Goal: Task Accomplishment & Management: Use online tool/utility

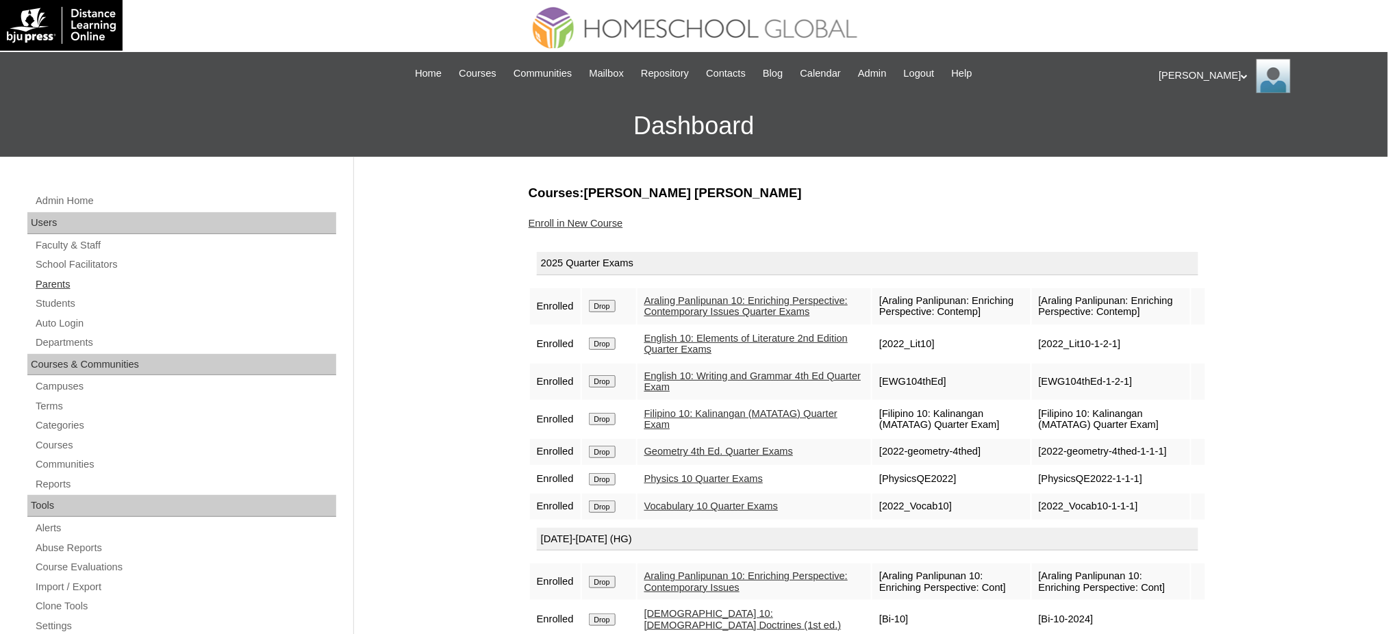
click at [66, 284] on link "Parents" at bounding box center [185, 284] width 302 height 17
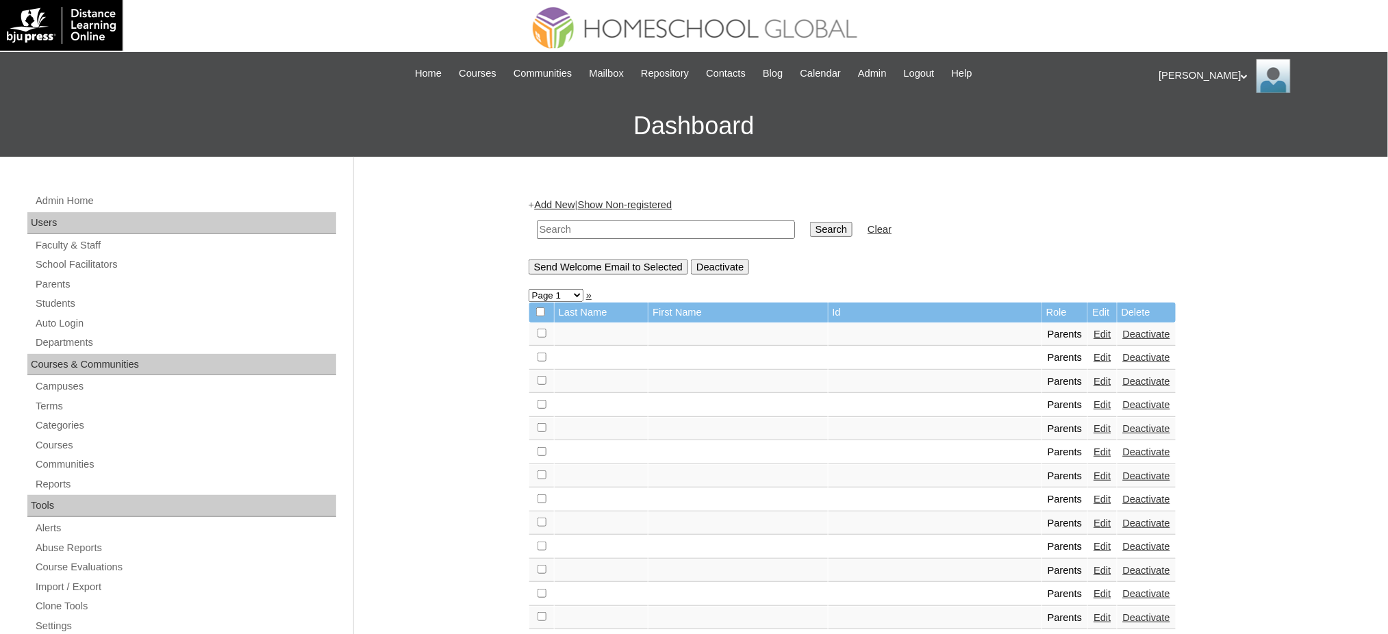
click at [642, 227] on input "text" at bounding box center [666, 230] width 258 height 18
paste input "MHS00095-TECHPH2023"
type input "MHS00095-TECHPH2023"
click at [810, 223] on input "Search" at bounding box center [831, 229] width 42 height 15
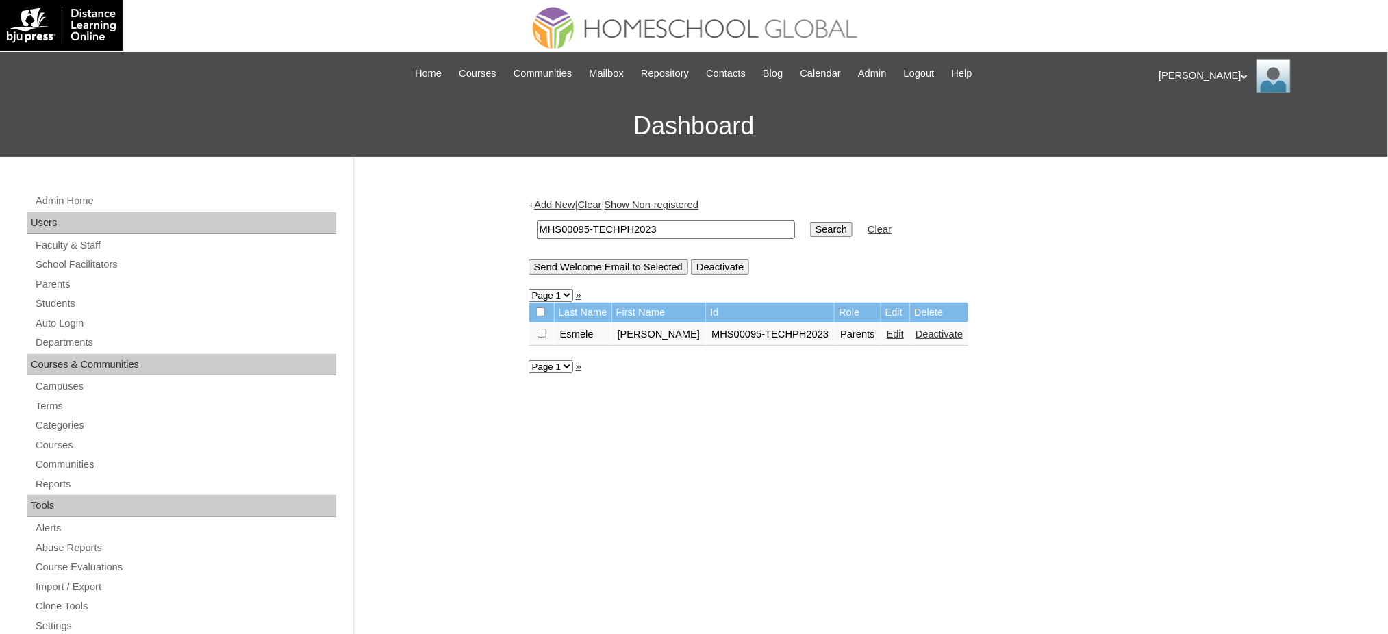
click at [887, 329] on link "Edit" at bounding box center [895, 334] width 17 height 11
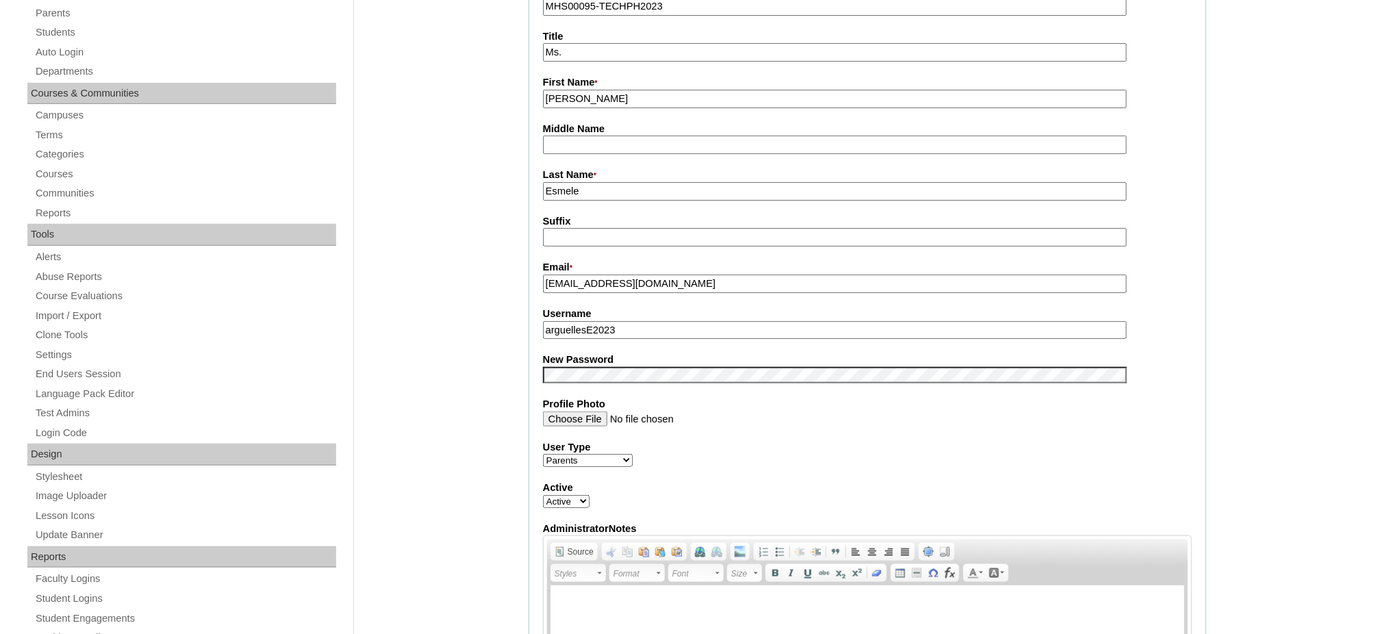
scroll to position [274, 0]
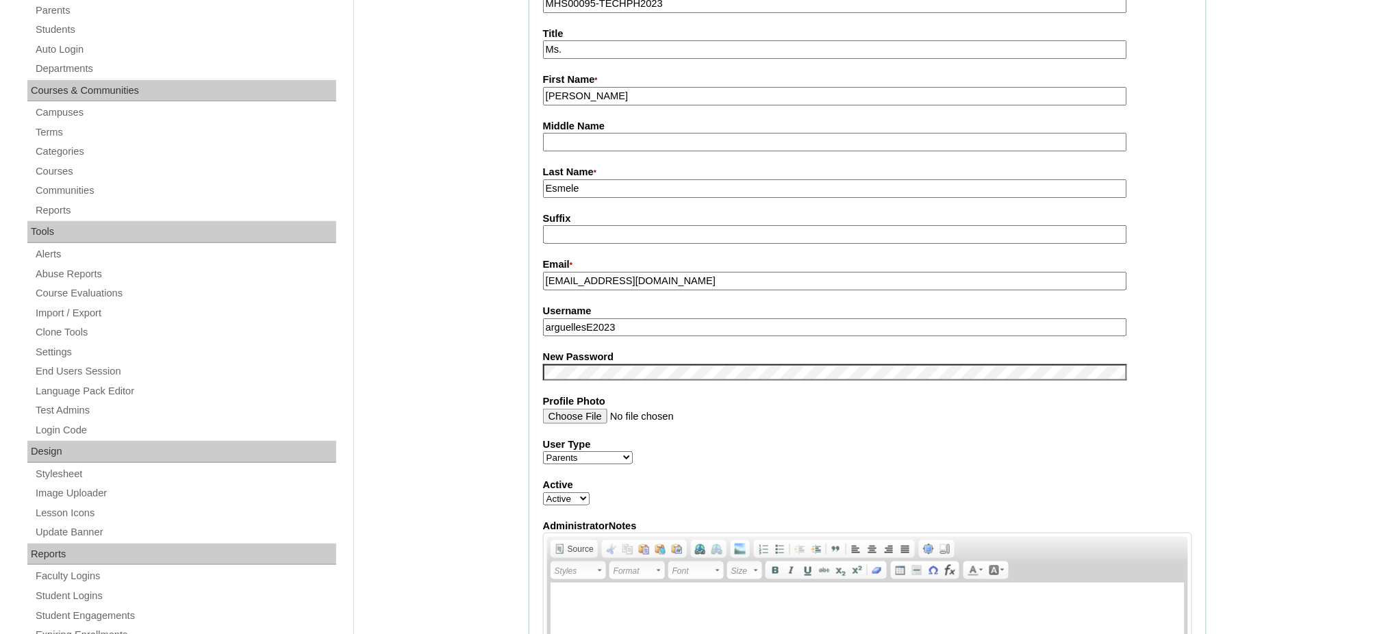
click at [592, 318] on input "arguellesE2023" at bounding box center [835, 327] width 584 height 18
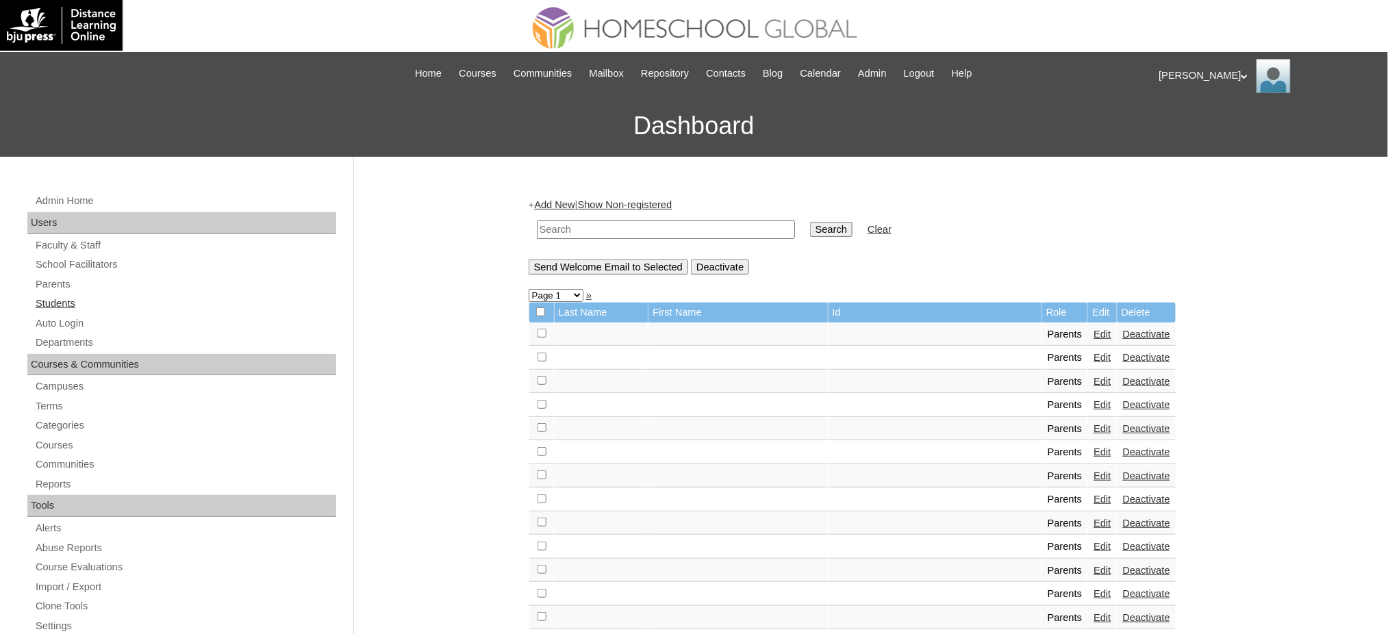
click at [40, 305] on link "Students" at bounding box center [185, 303] width 302 height 17
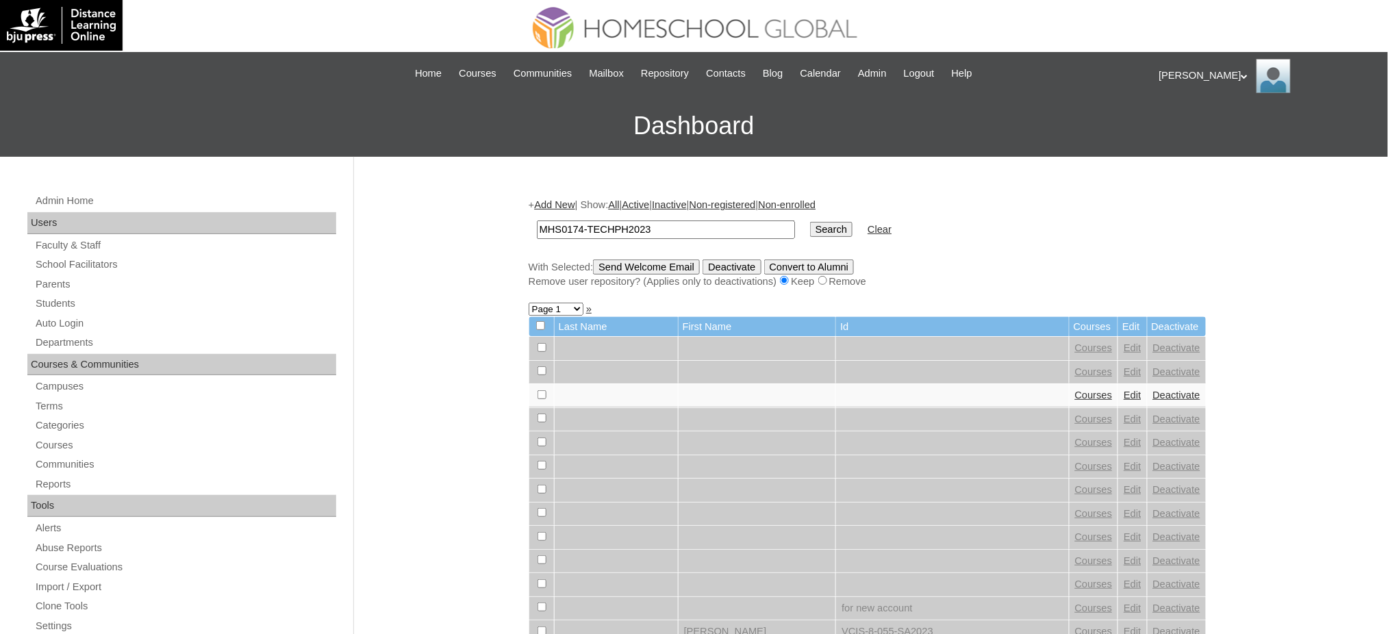
type input "MHS0174-TECHPH2023"
click at [810, 227] on input "Search" at bounding box center [831, 229] width 42 height 15
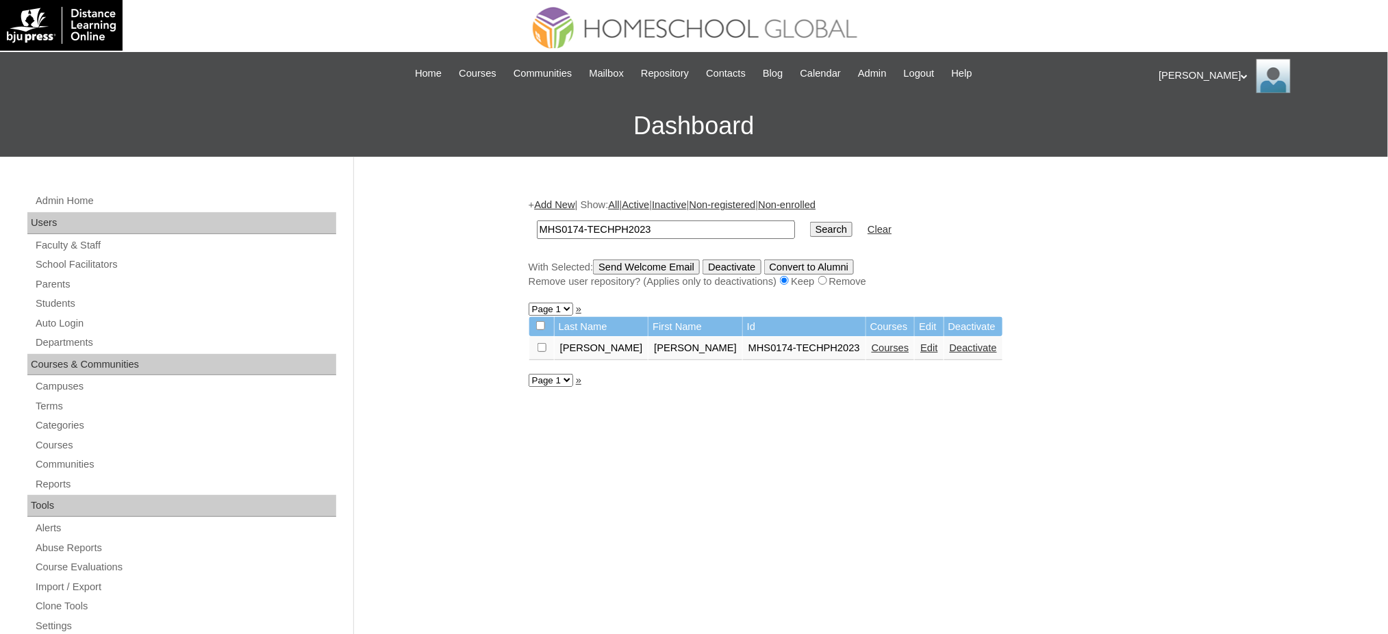
click at [921, 342] on link "Edit" at bounding box center [929, 347] width 17 height 11
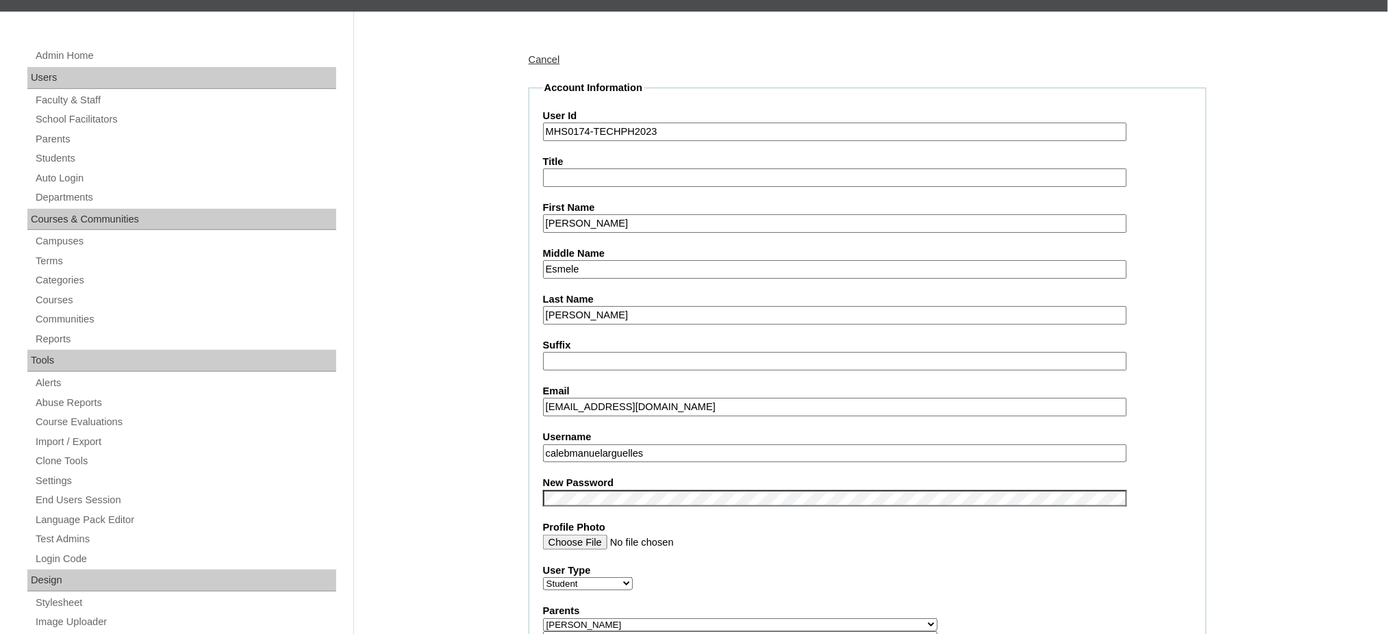
scroll to position [274, 0]
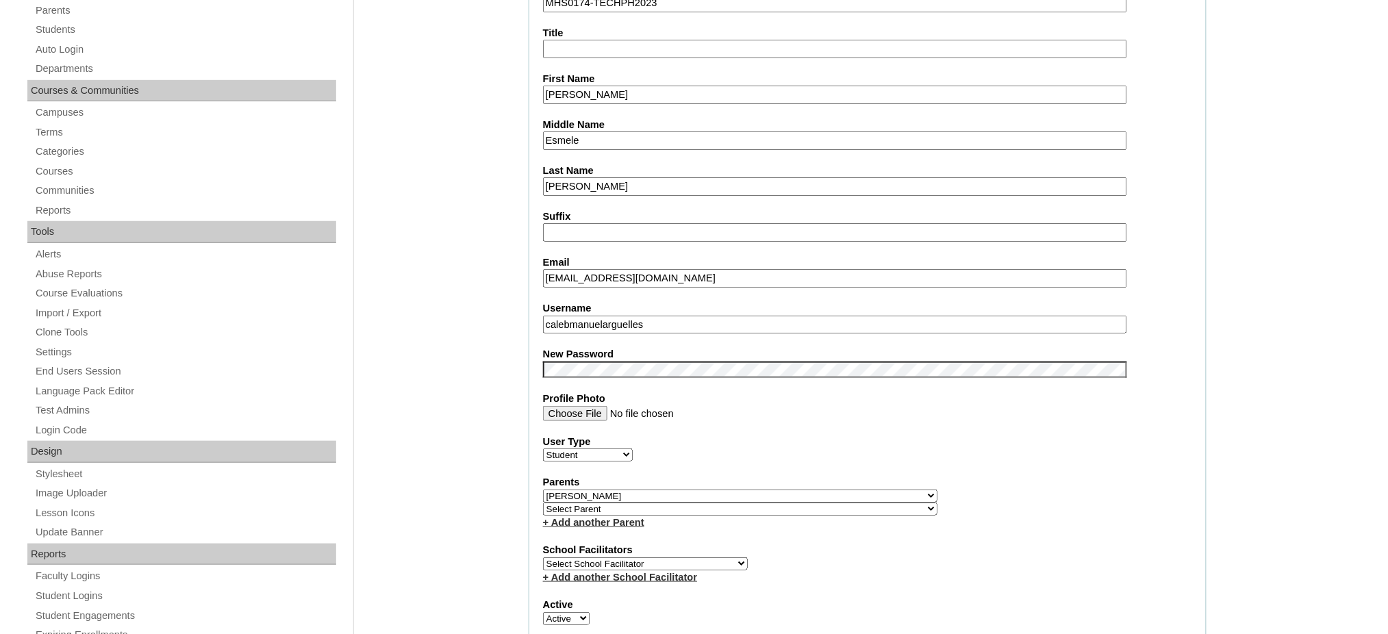
click at [660, 316] on input "calebmanuelarguelles" at bounding box center [835, 325] width 584 height 18
click at [578, 347] on label "New Password" at bounding box center [867, 354] width 649 height 14
click at [627, 86] on input "Caleb Manuel" at bounding box center [835, 95] width 584 height 18
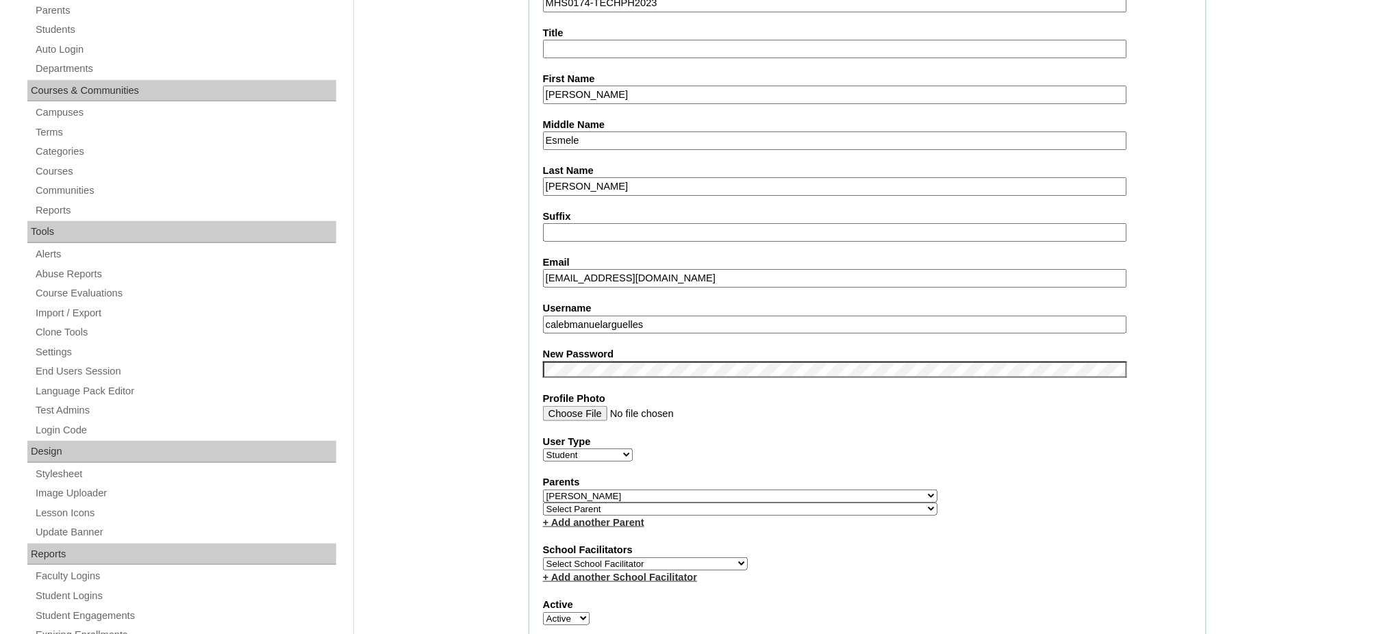
click at [627, 97] on input "Caleb Manuel" at bounding box center [835, 95] width 584 height 18
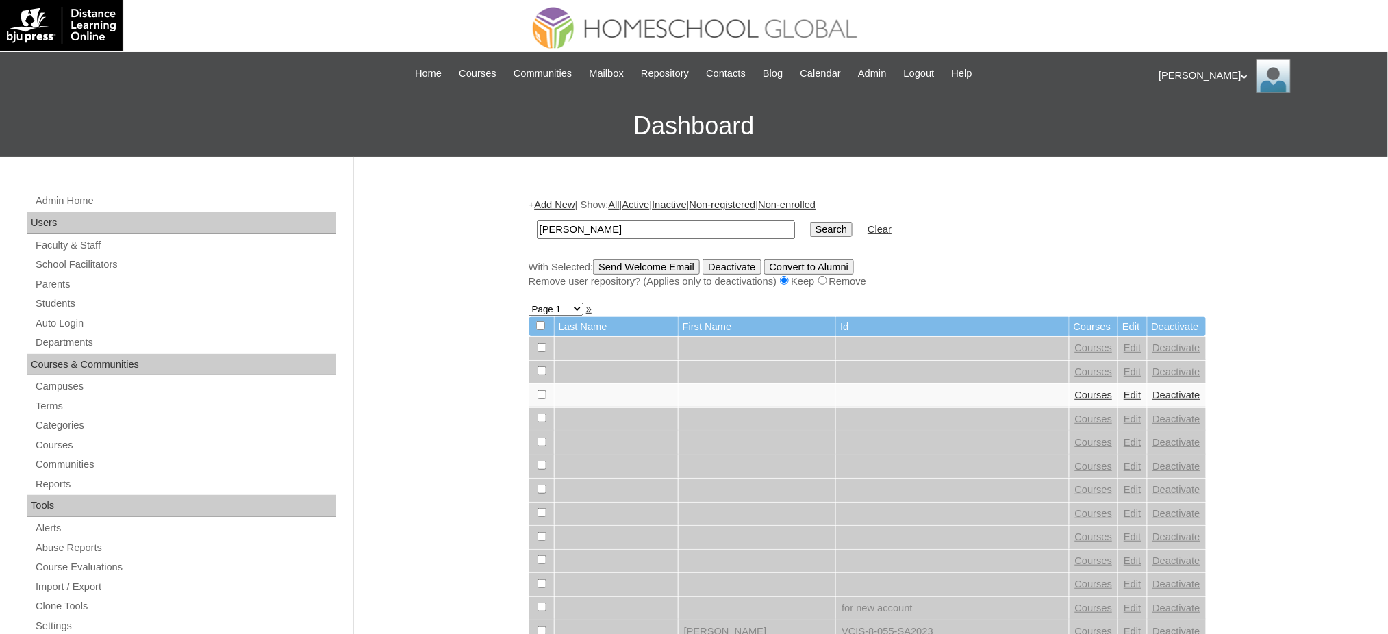
type input "Caleb Manuel"
click at [810, 227] on input "Search" at bounding box center [831, 229] width 42 height 15
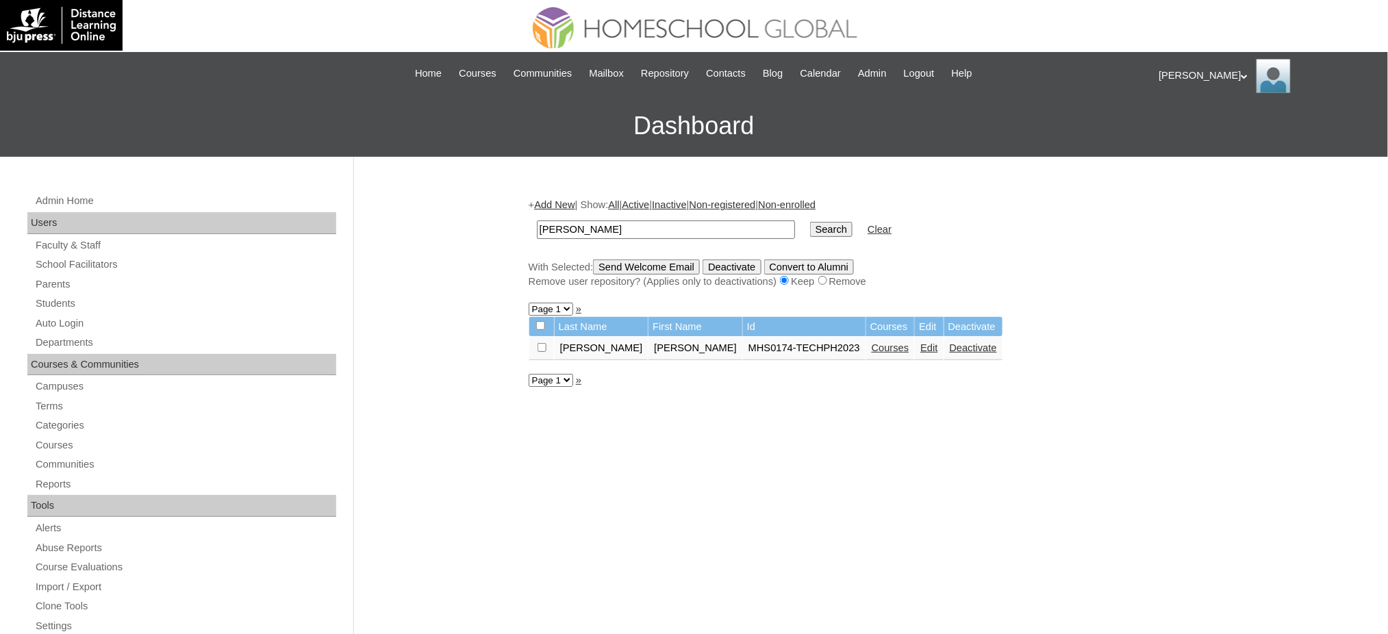
click at [872, 345] on link "Courses" at bounding box center [891, 347] width 38 height 11
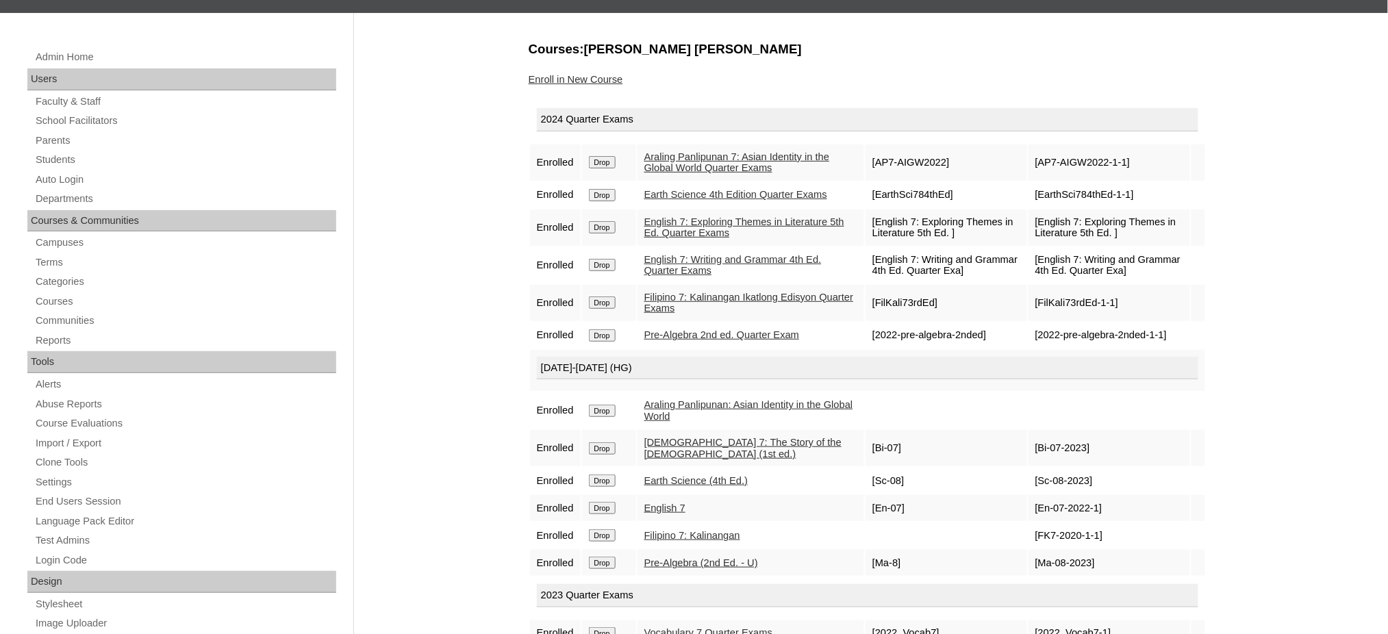
scroll to position [182, 0]
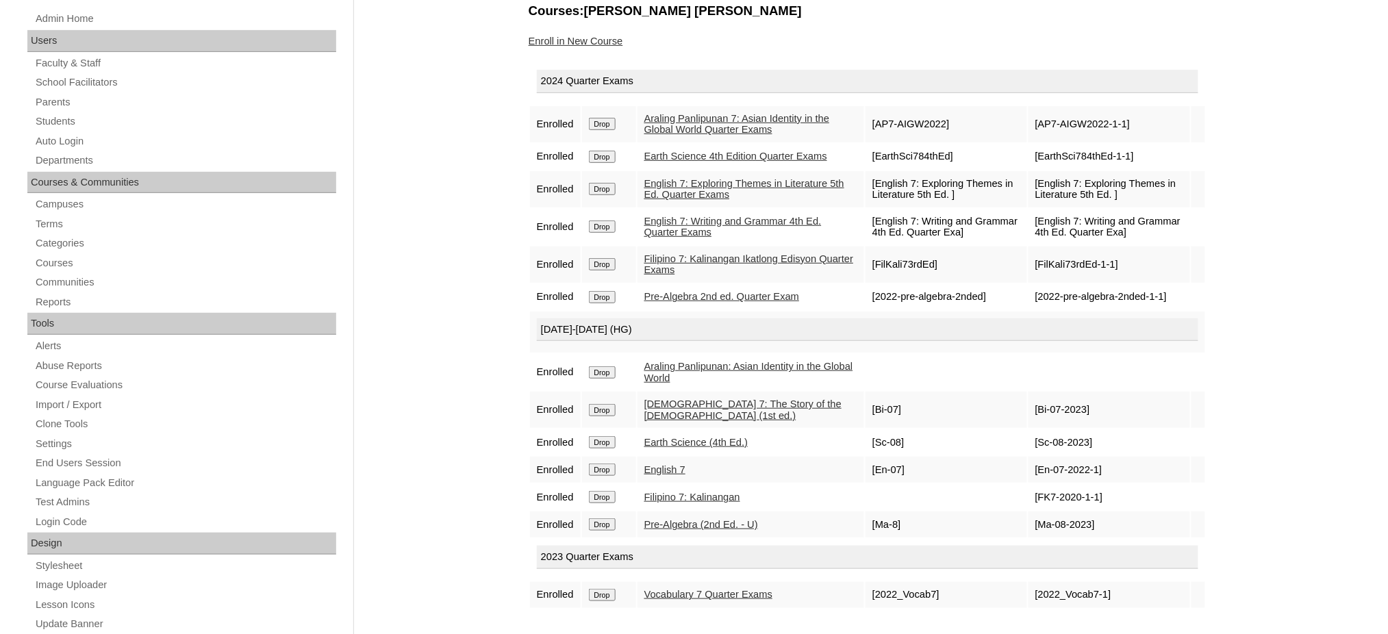
drag, startPoint x: 608, startPoint y: 121, endPoint x: 785, endPoint y: 69, distance: 184.9
click at [608, 121] on input "Drop" at bounding box center [602, 124] width 27 height 12
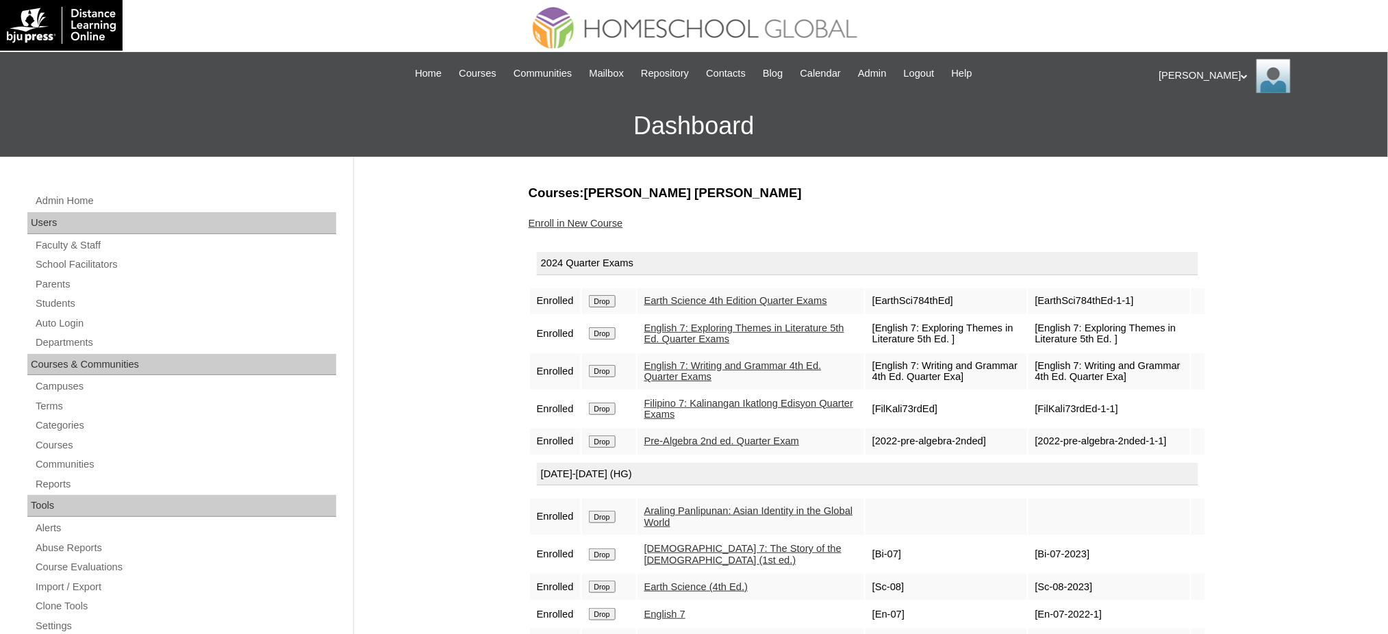
click at [606, 299] on input "Drop" at bounding box center [602, 301] width 27 height 12
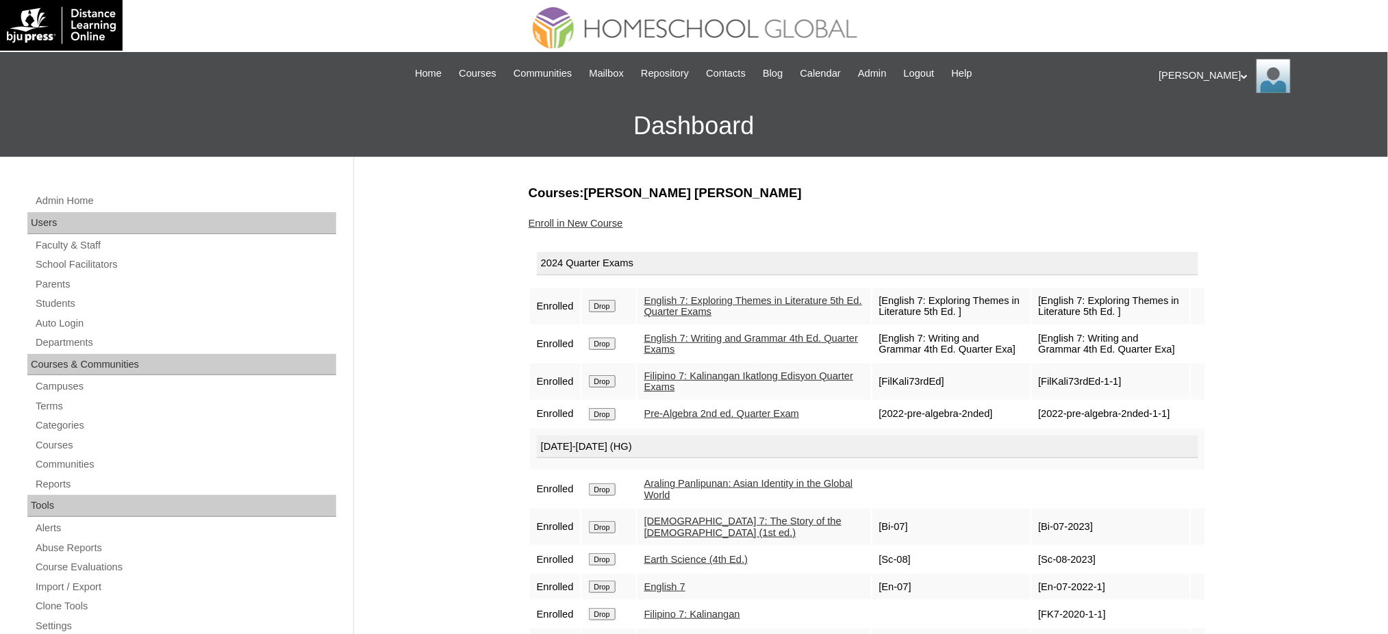
click at [611, 305] on input "Drop" at bounding box center [602, 306] width 27 height 12
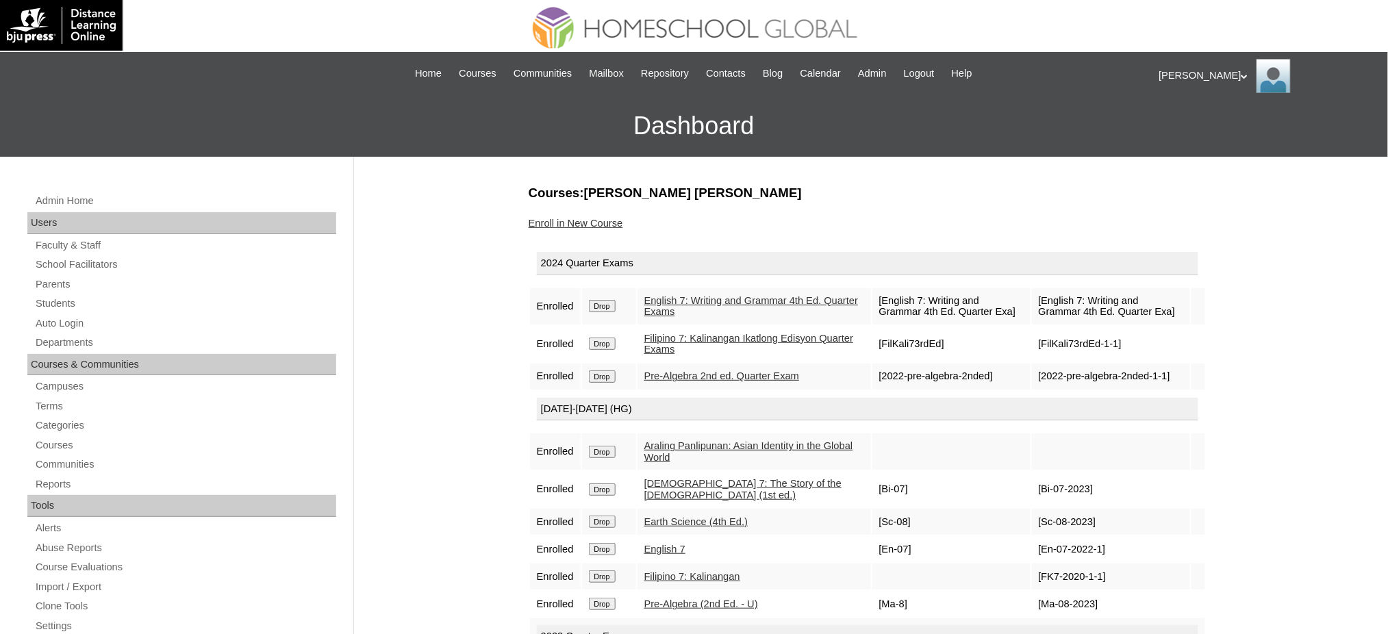
click at [596, 303] on input "Drop" at bounding box center [602, 306] width 27 height 12
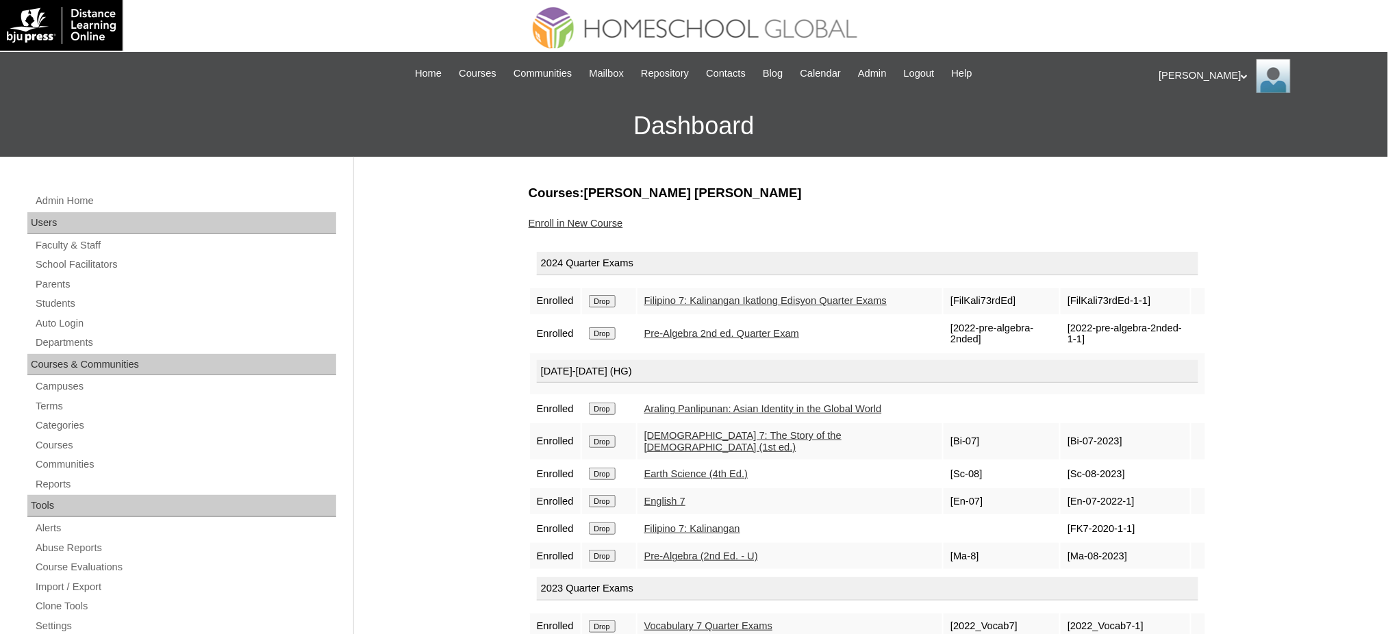
click at [608, 304] on input "Drop" at bounding box center [602, 301] width 27 height 12
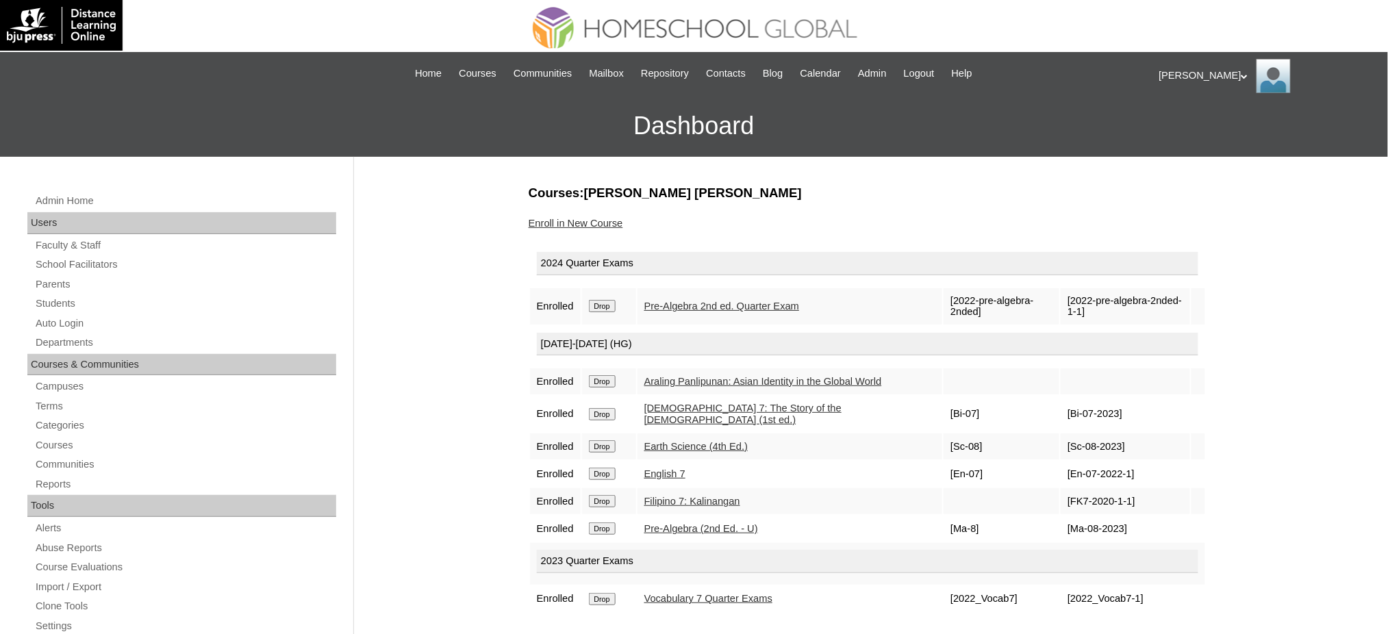
click at [610, 306] on input "Drop" at bounding box center [602, 306] width 27 height 12
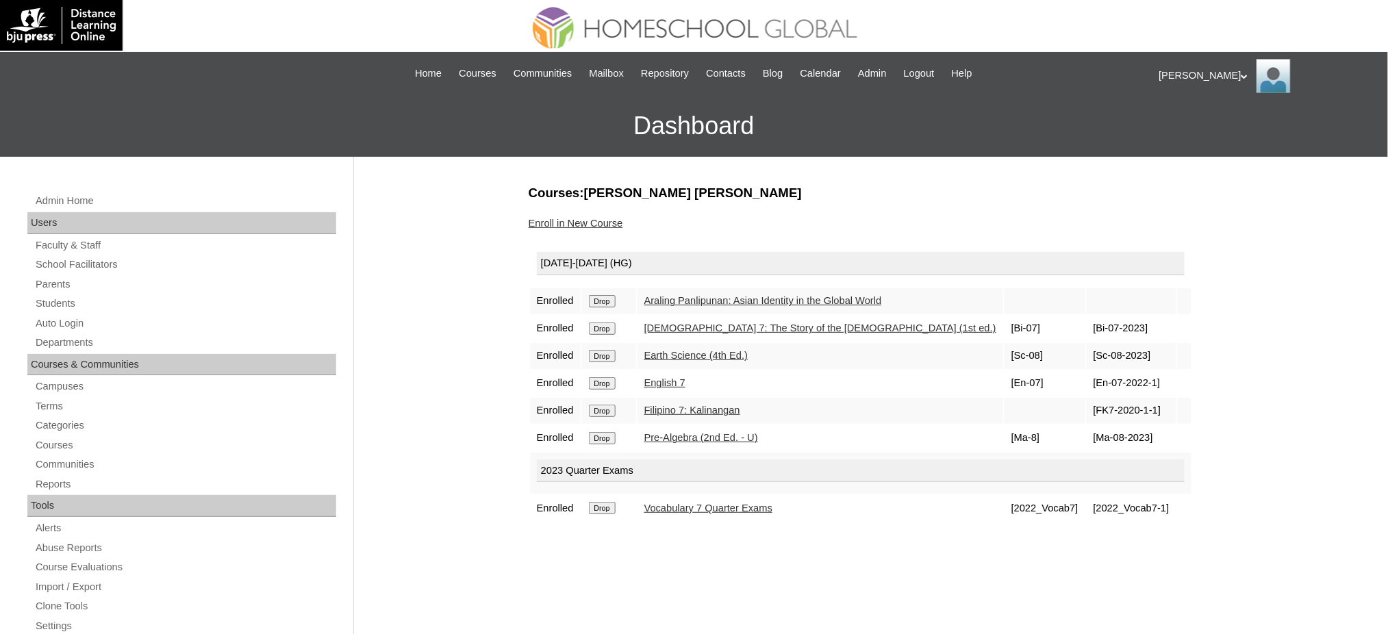
click at [614, 303] on input "Drop" at bounding box center [602, 301] width 27 height 12
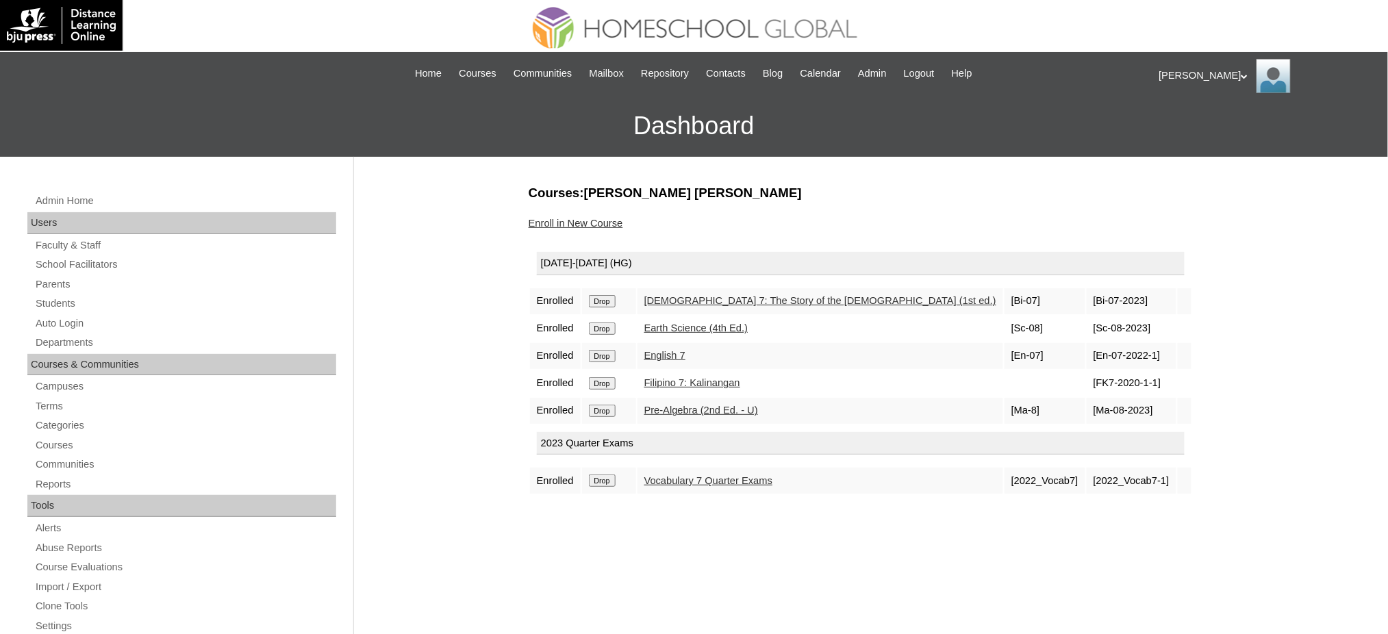
click at [612, 296] on input "Drop" at bounding box center [602, 301] width 27 height 12
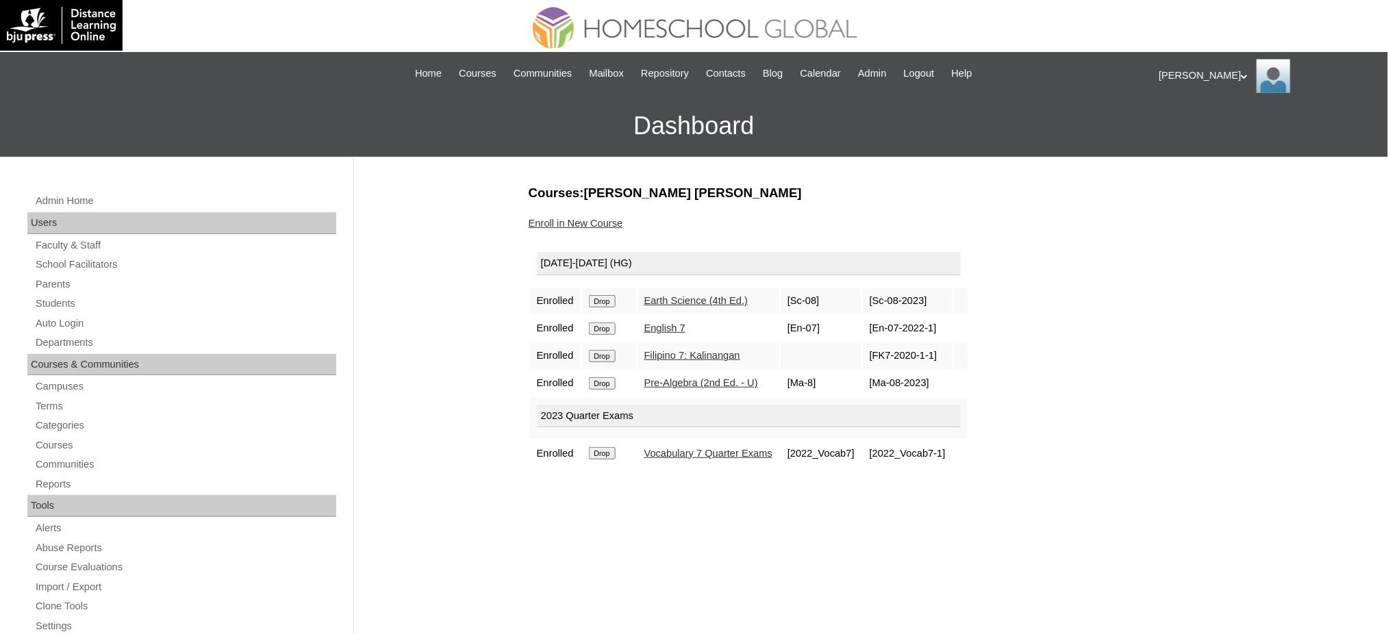
click at [612, 300] on input "Drop" at bounding box center [602, 301] width 27 height 12
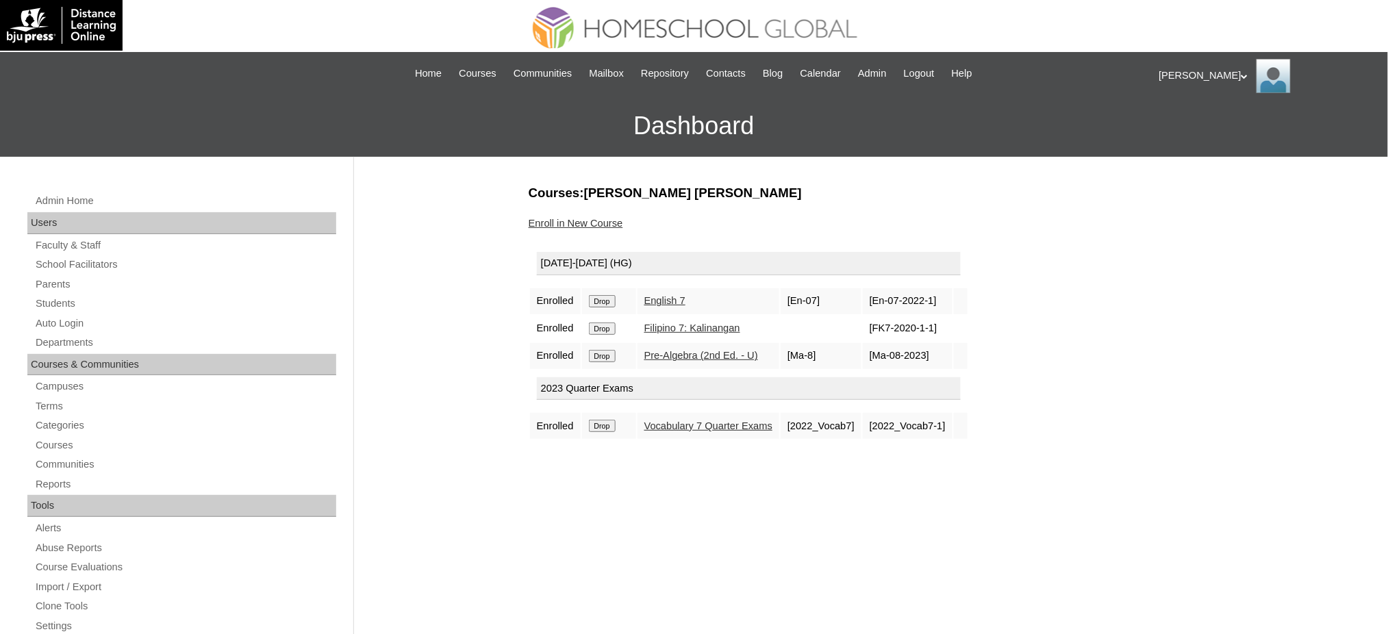
click at [609, 300] on input "Drop" at bounding box center [602, 301] width 27 height 12
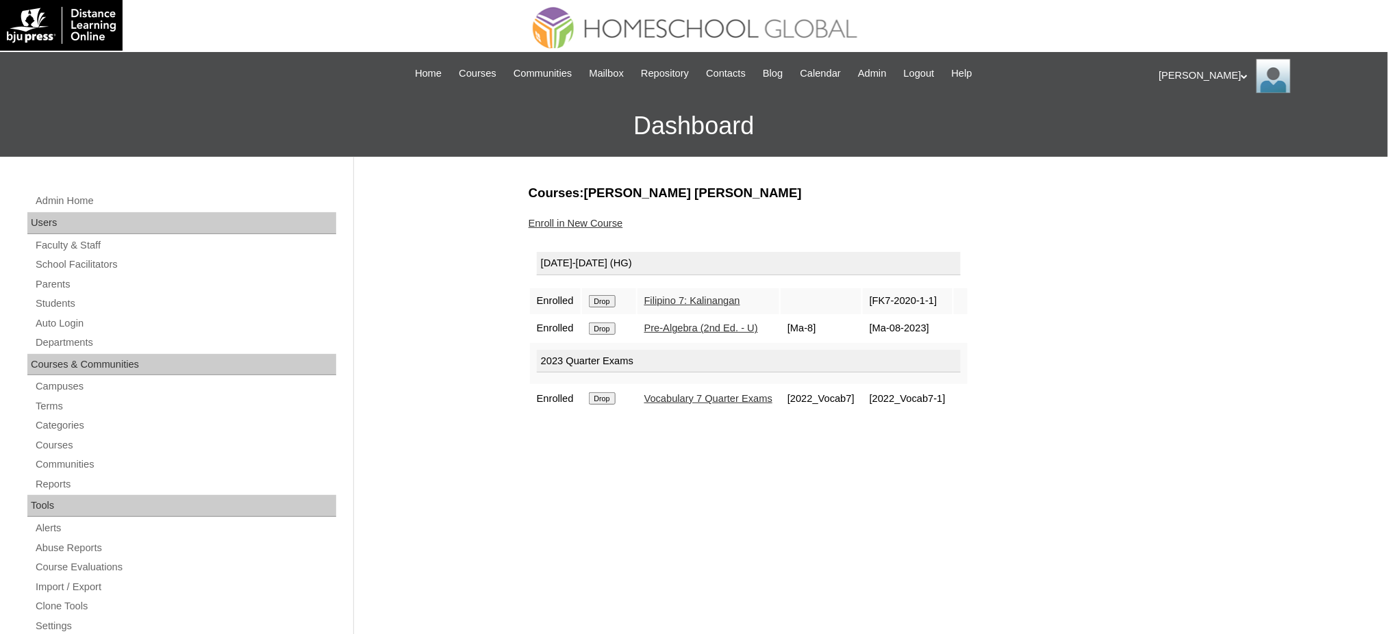
click at [592, 301] on input "Drop" at bounding box center [602, 301] width 27 height 12
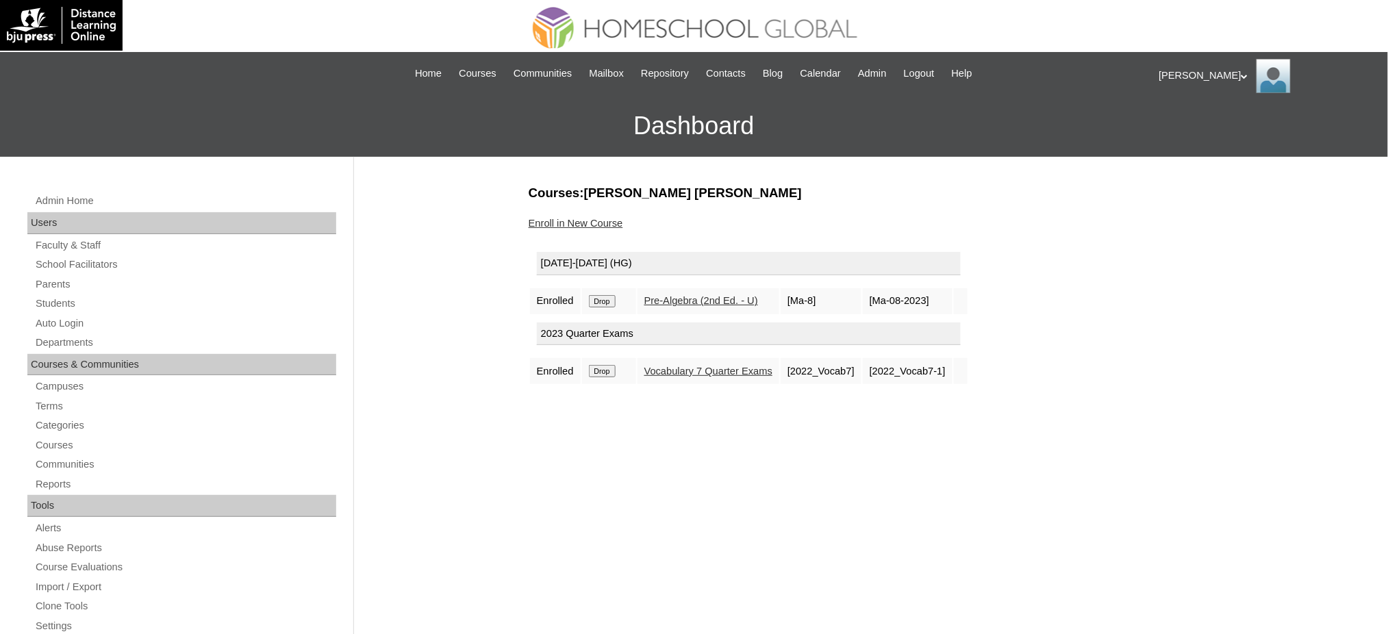
click at [603, 297] on input "Drop" at bounding box center [602, 301] width 27 height 12
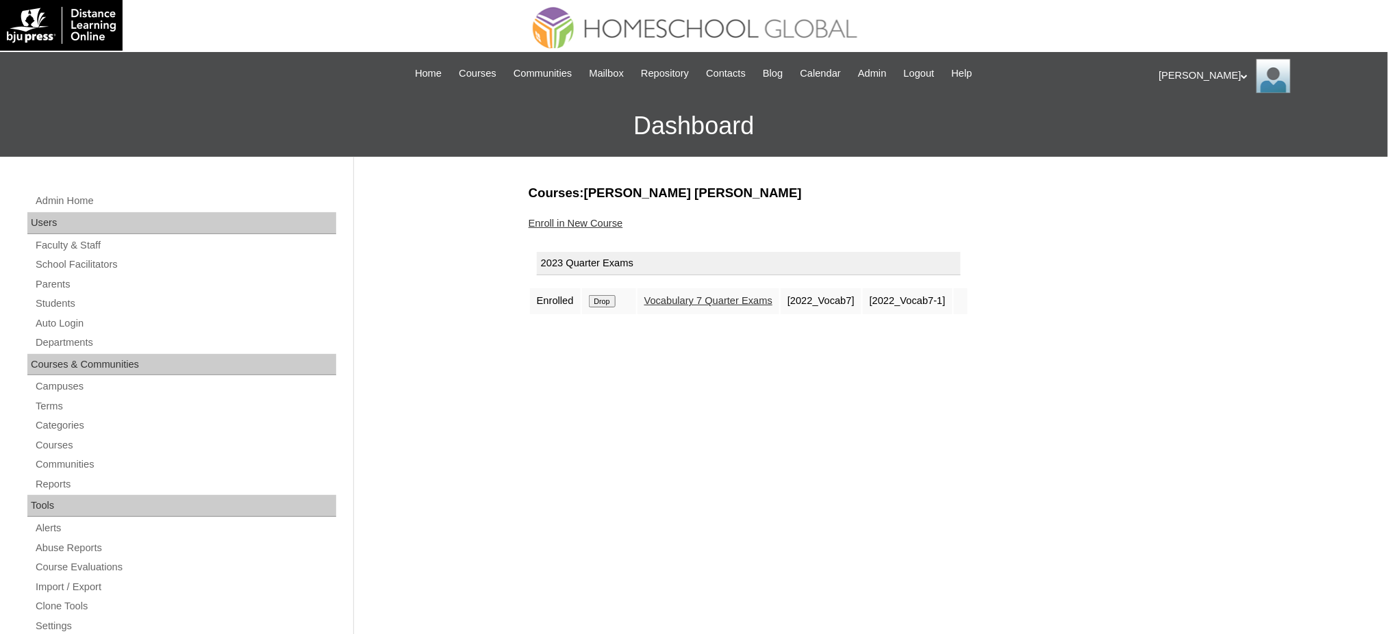
click at [611, 297] on input "Drop" at bounding box center [602, 301] width 27 height 12
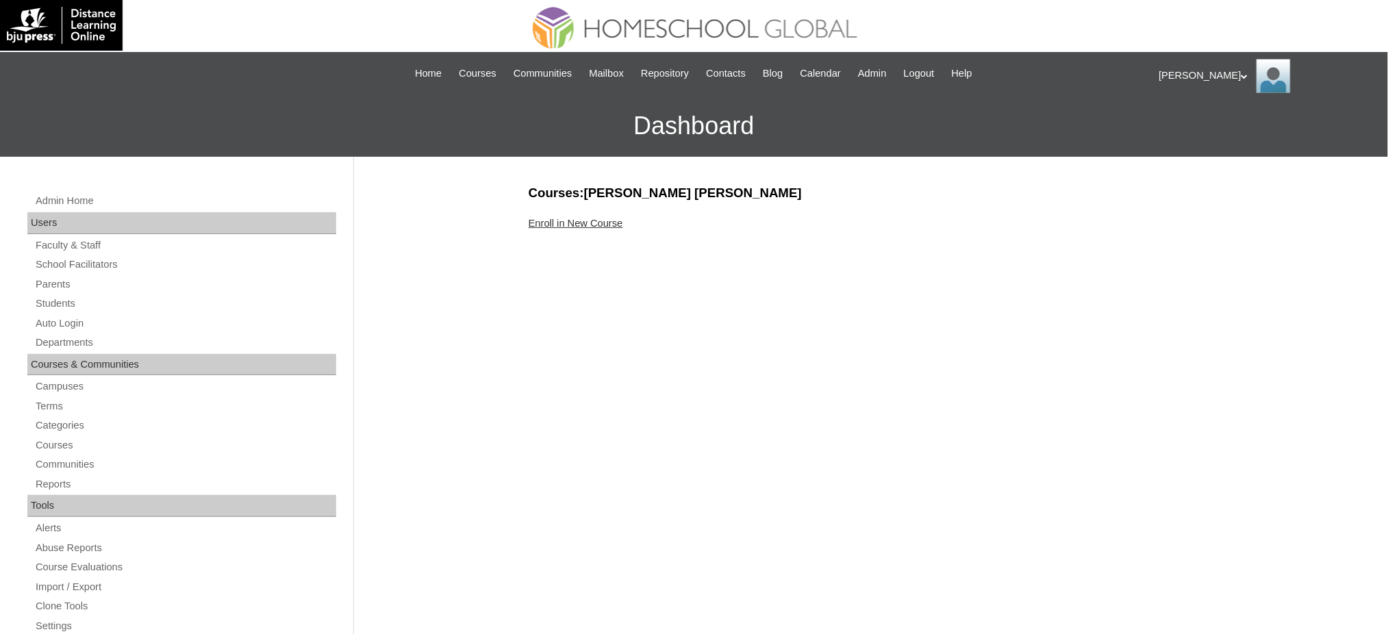
click at [573, 224] on link "Enroll in New Course" at bounding box center [576, 223] width 95 height 11
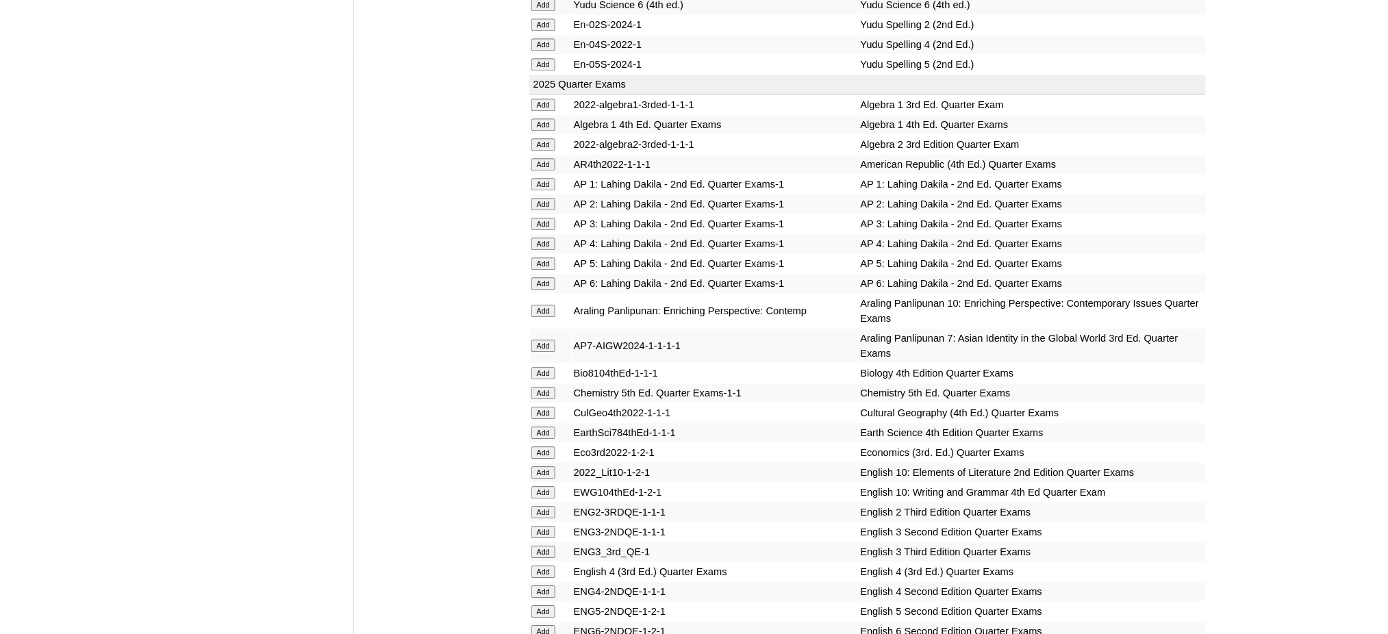
scroll to position [1187, 0]
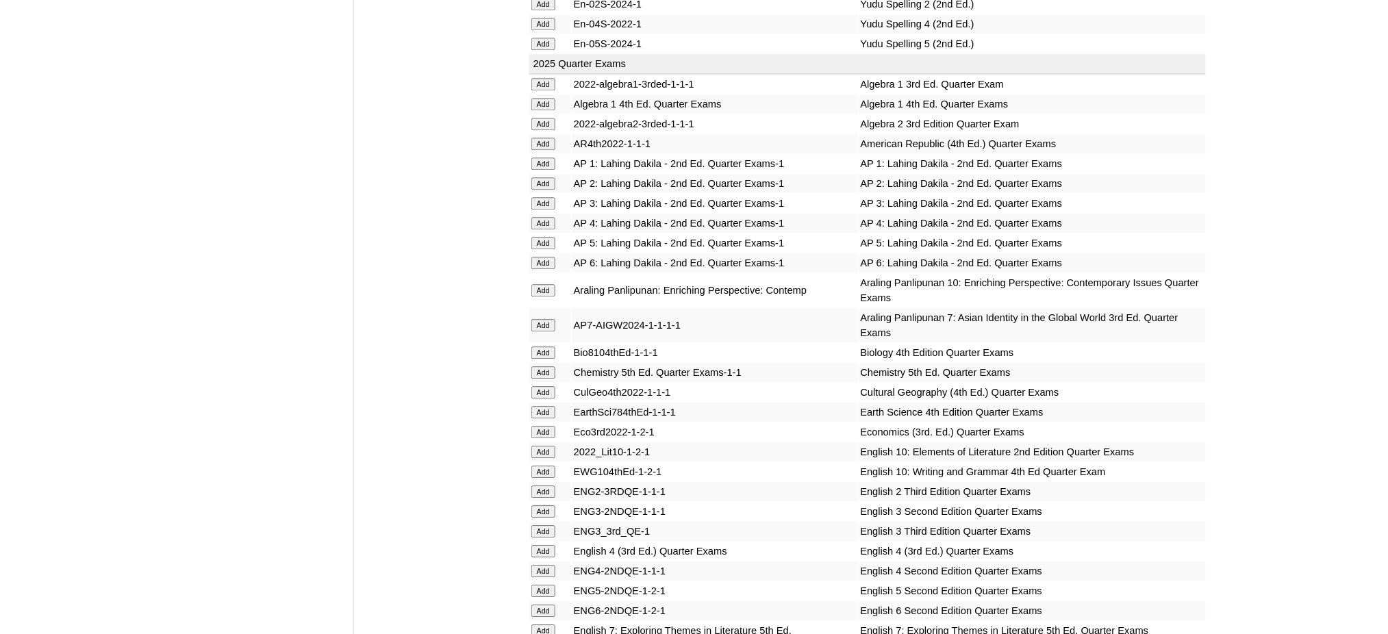
click at [535, 98] on input "Add" at bounding box center [543, 104] width 24 height 12
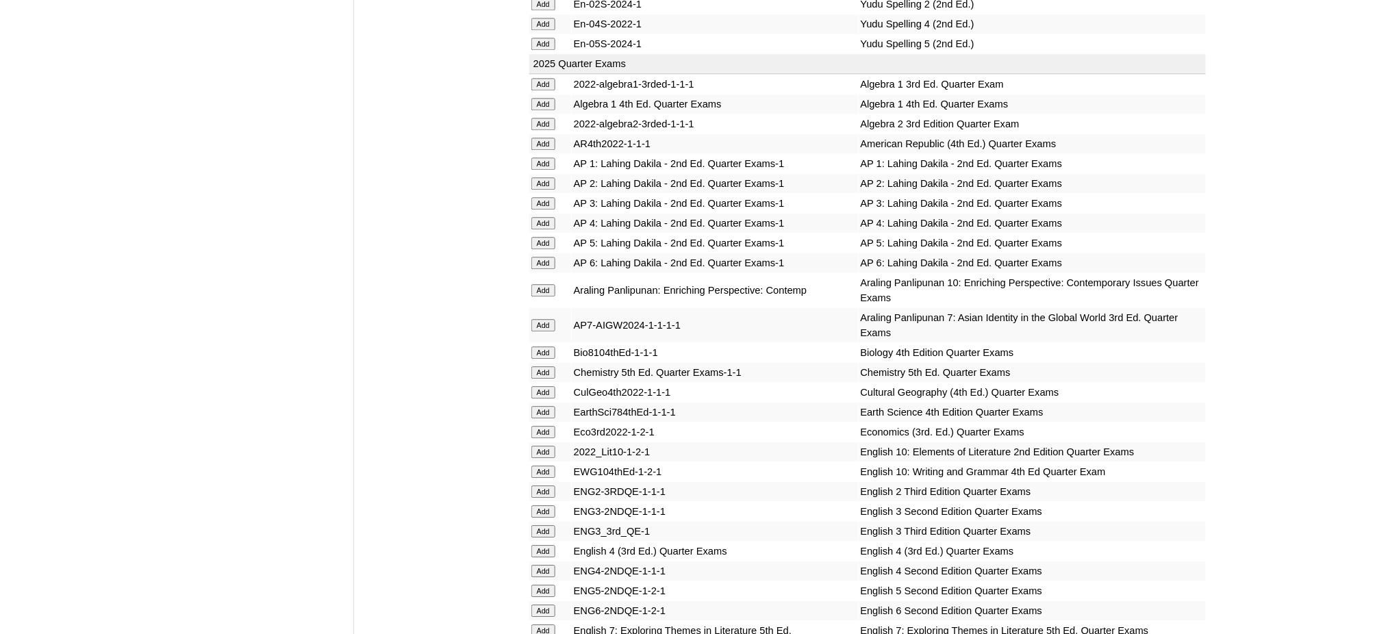
click at [535, 98] on input "Add" at bounding box center [543, 104] width 24 height 12
click at [540, 347] on input "Add" at bounding box center [543, 353] width 24 height 12
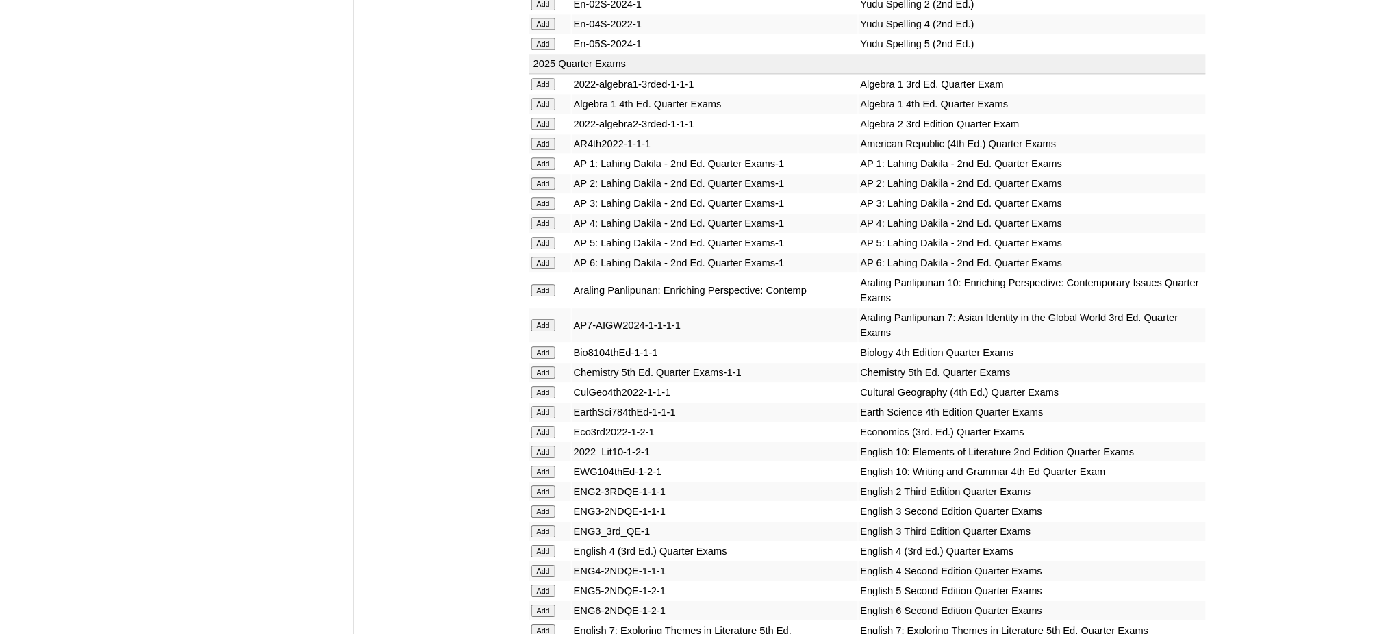
click at [540, 347] on input "Add" at bounding box center [543, 353] width 24 height 12
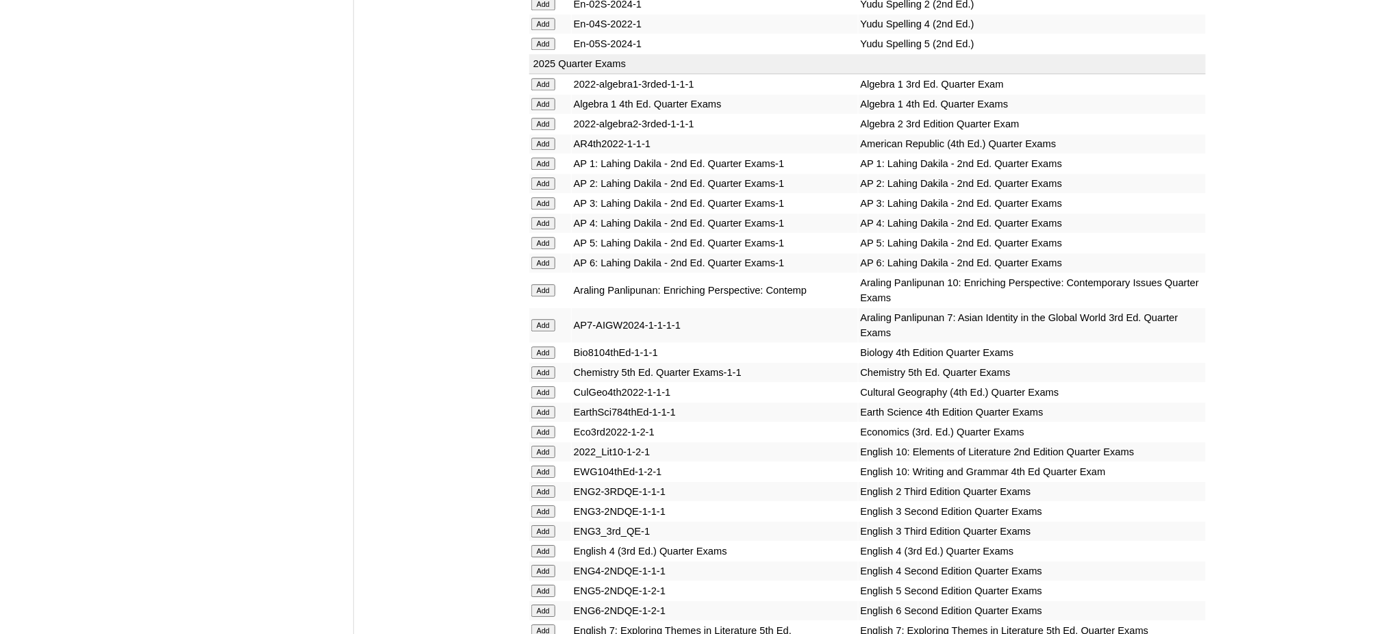
click at [540, 347] on input "Add" at bounding box center [543, 353] width 24 height 12
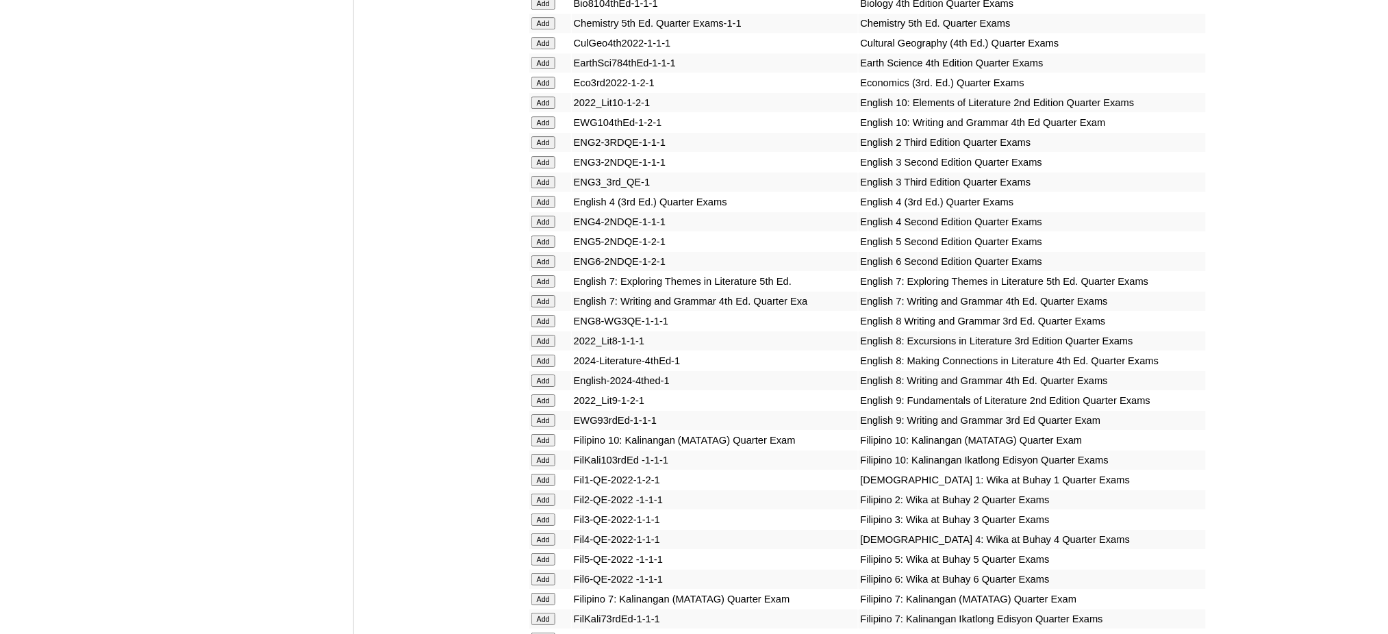
scroll to position [1552, 0]
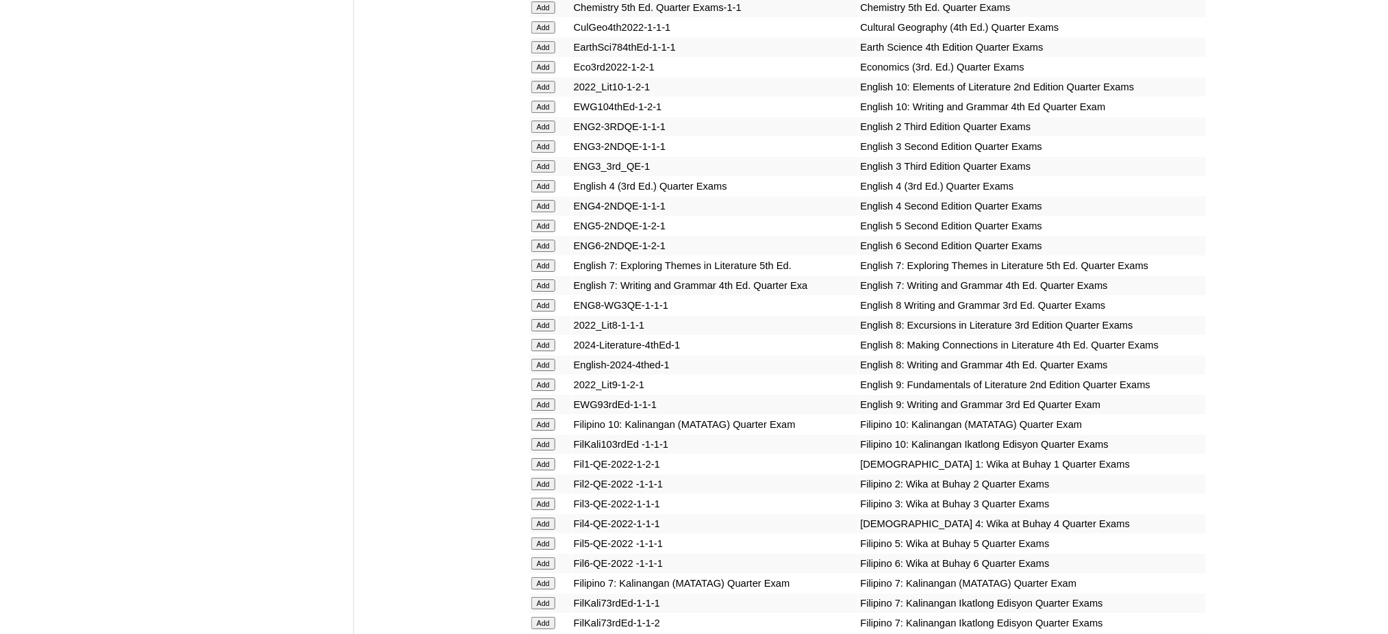
click at [538, 339] on input "Add" at bounding box center [543, 345] width 24 height 12
click at [540, 359] on input "Add" at bounding box center [543, 365] width 24 height 12
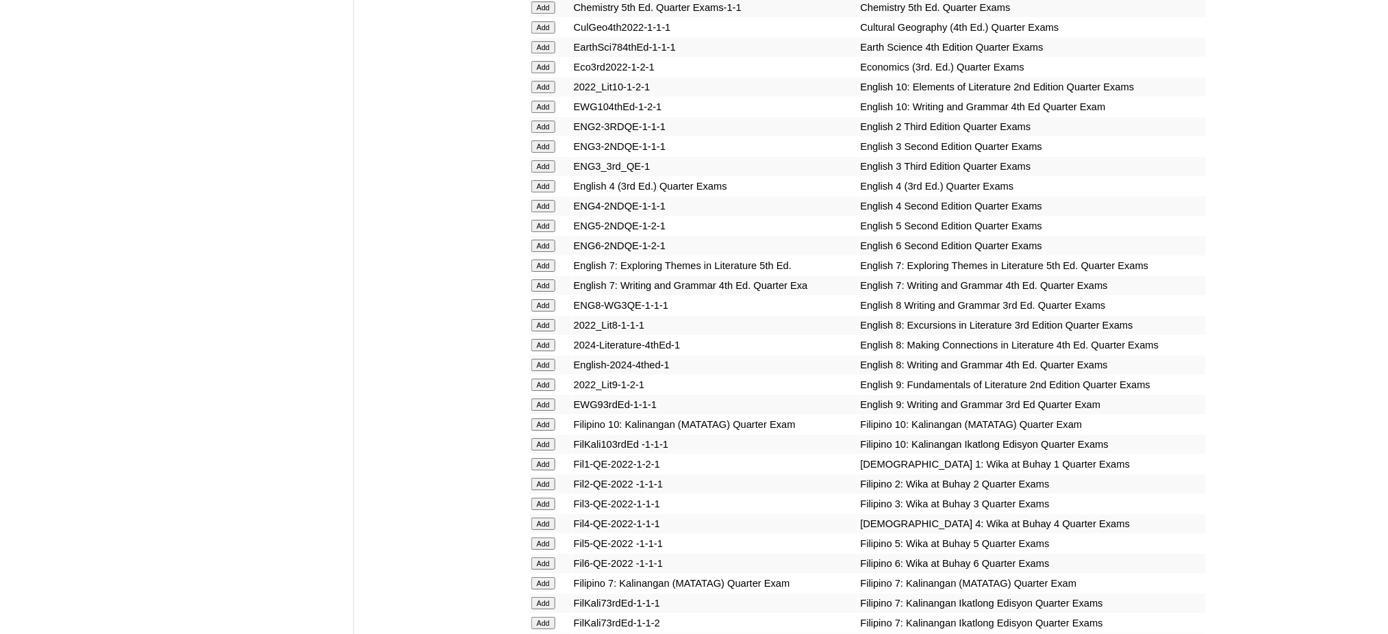
click at [540, 359] on input "Add" at bounding box center [543, 365] width 24 height 12
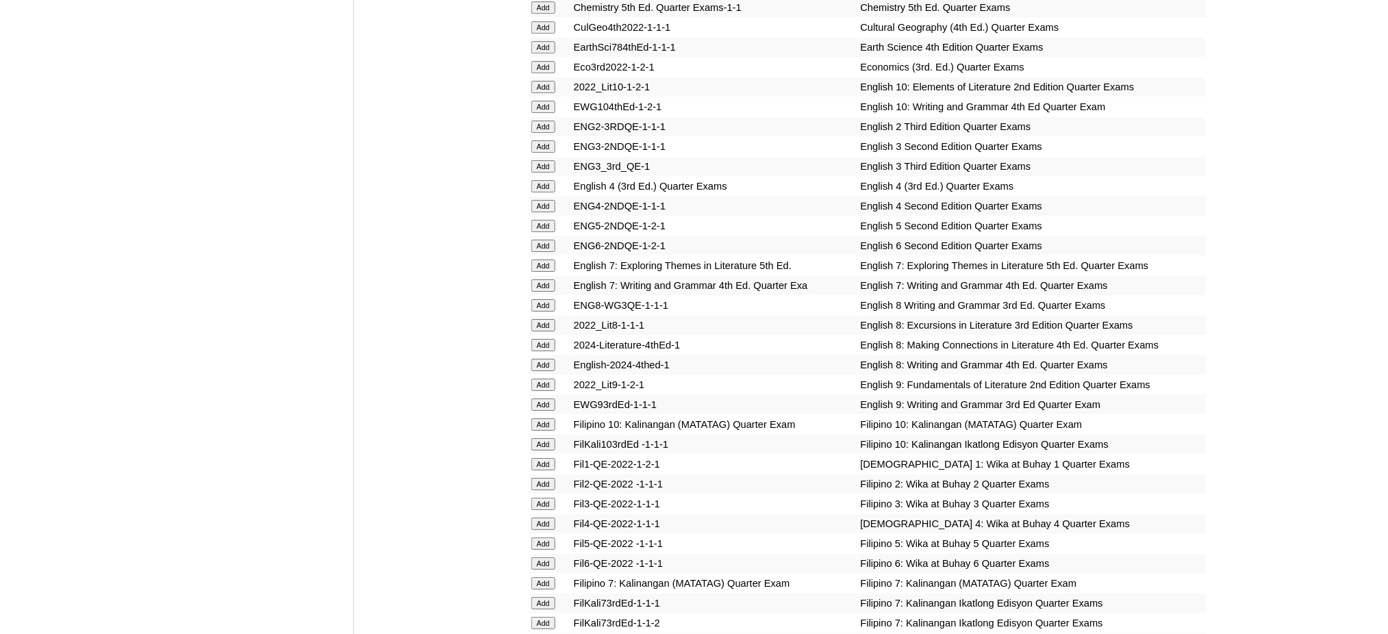
click at [546, 634] on input "Add" at bounding box center [543, 643] width 24 height 12
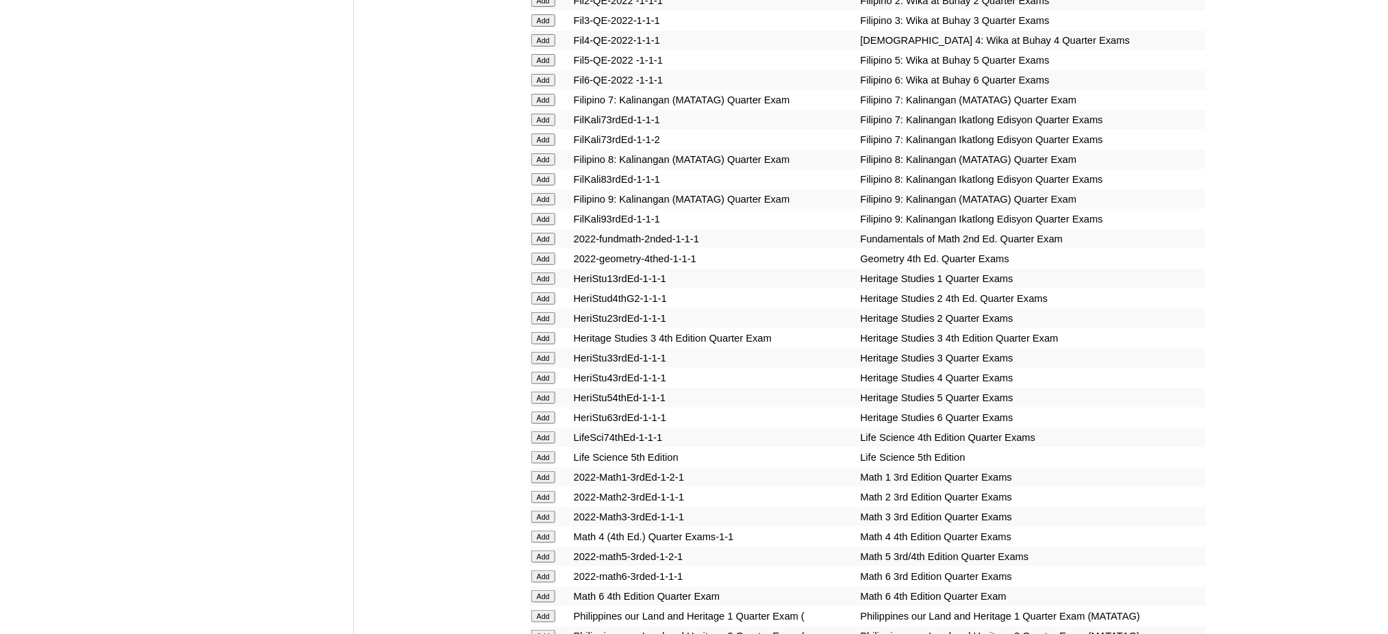
scroll to position [2192, 0]
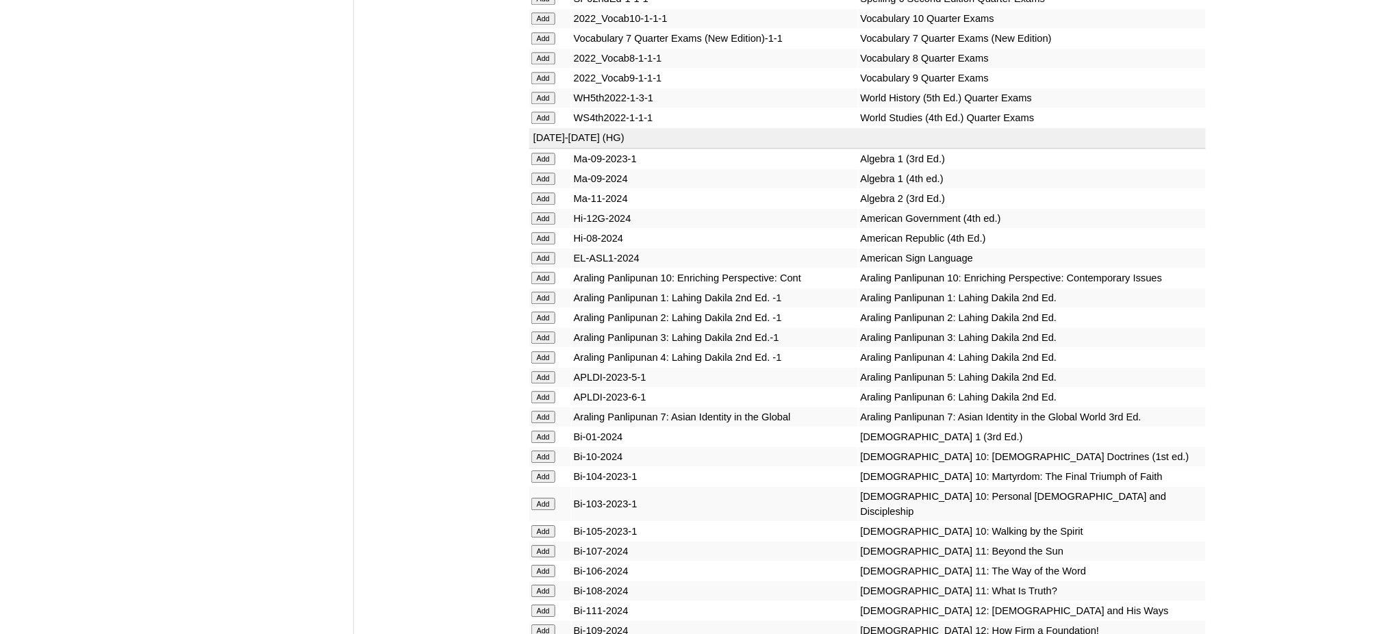
scroll to position [3105, 0]
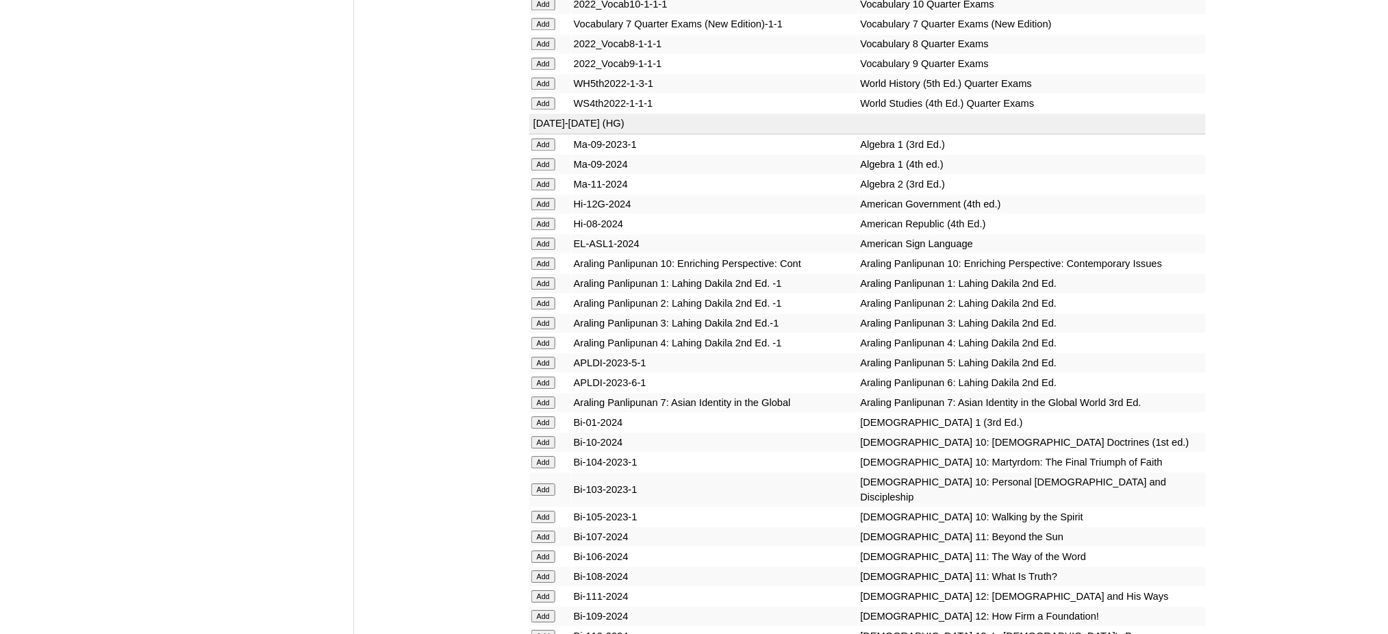
click at [536, 77] on input "Add" at bounding box center [543, 83] width 24 height 12
click at [546, 158] on input "Add" at bounding box center [543, 164] width 24 height 12
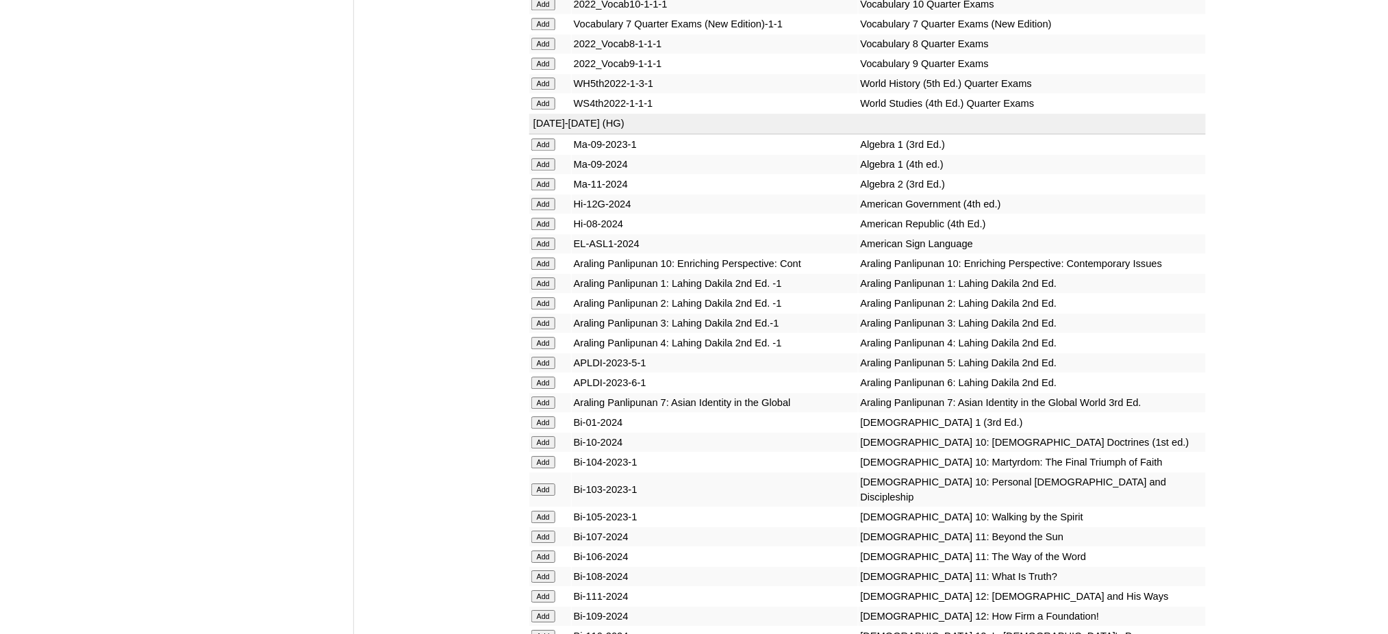
click at [546, 158] on input "Add" at bounding box center [543, 164] width 24 height 12
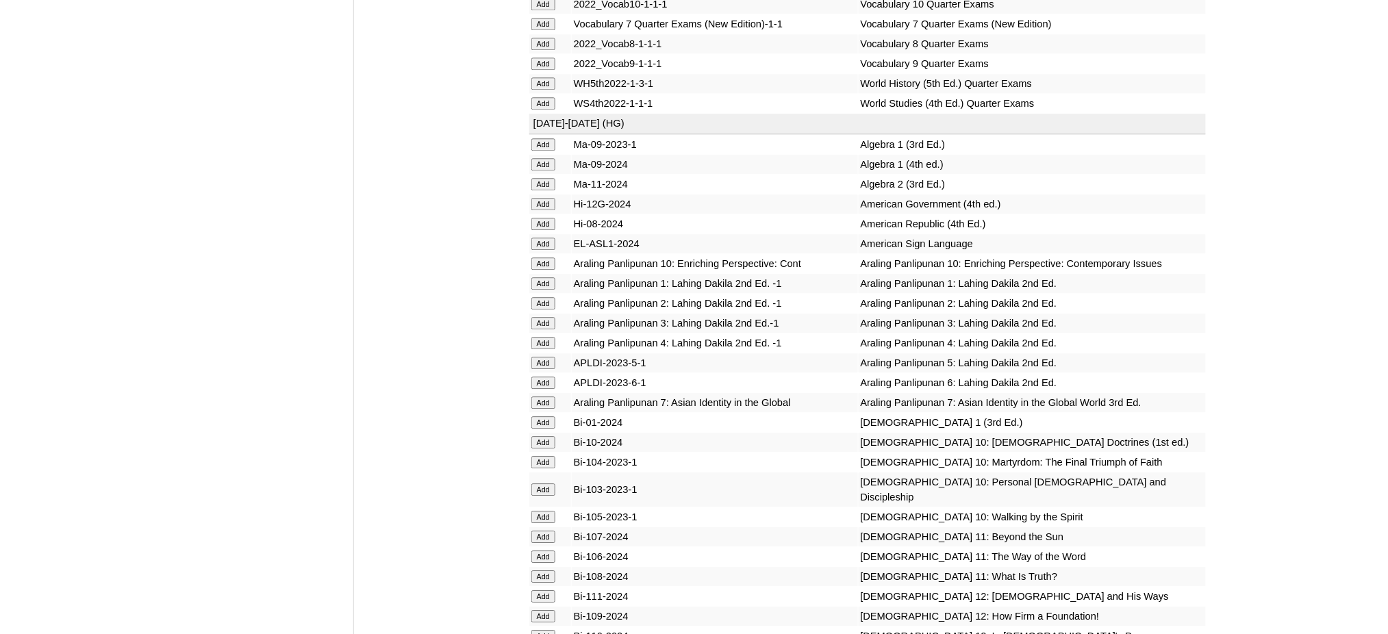
click at [546, 158] on input "Add" at bounding box center [543, 164] width 24 height 12
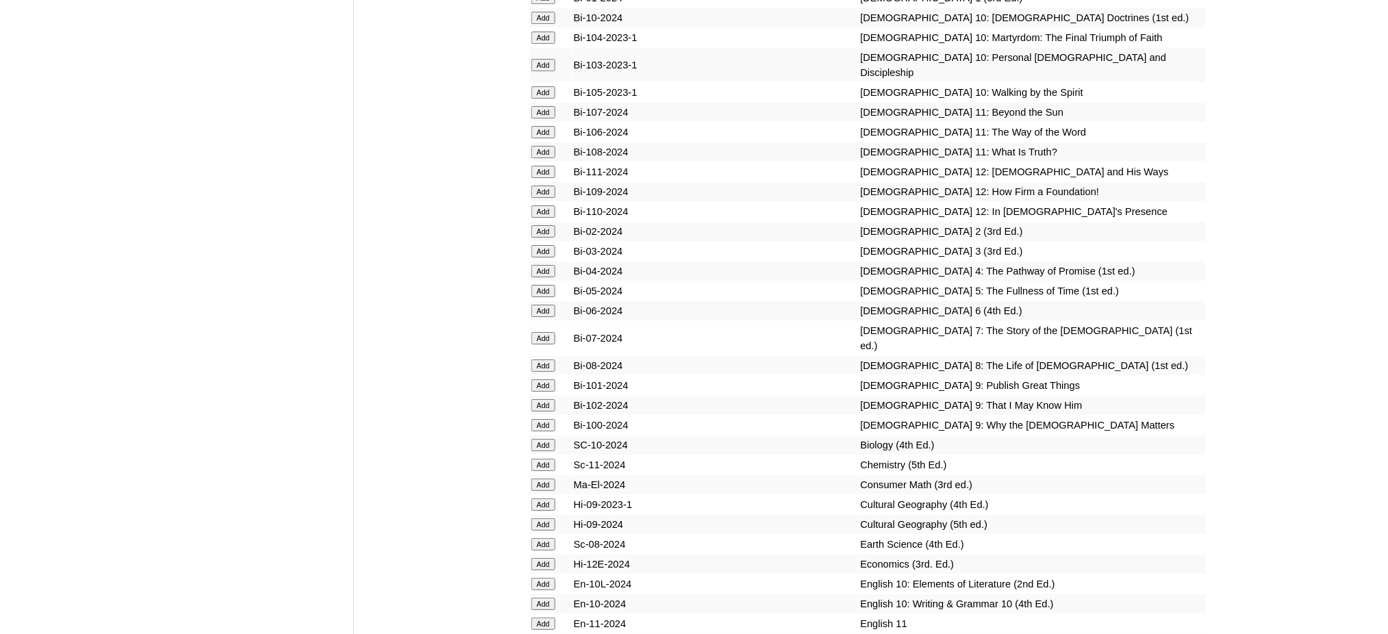
scroll to position [3562, 0]
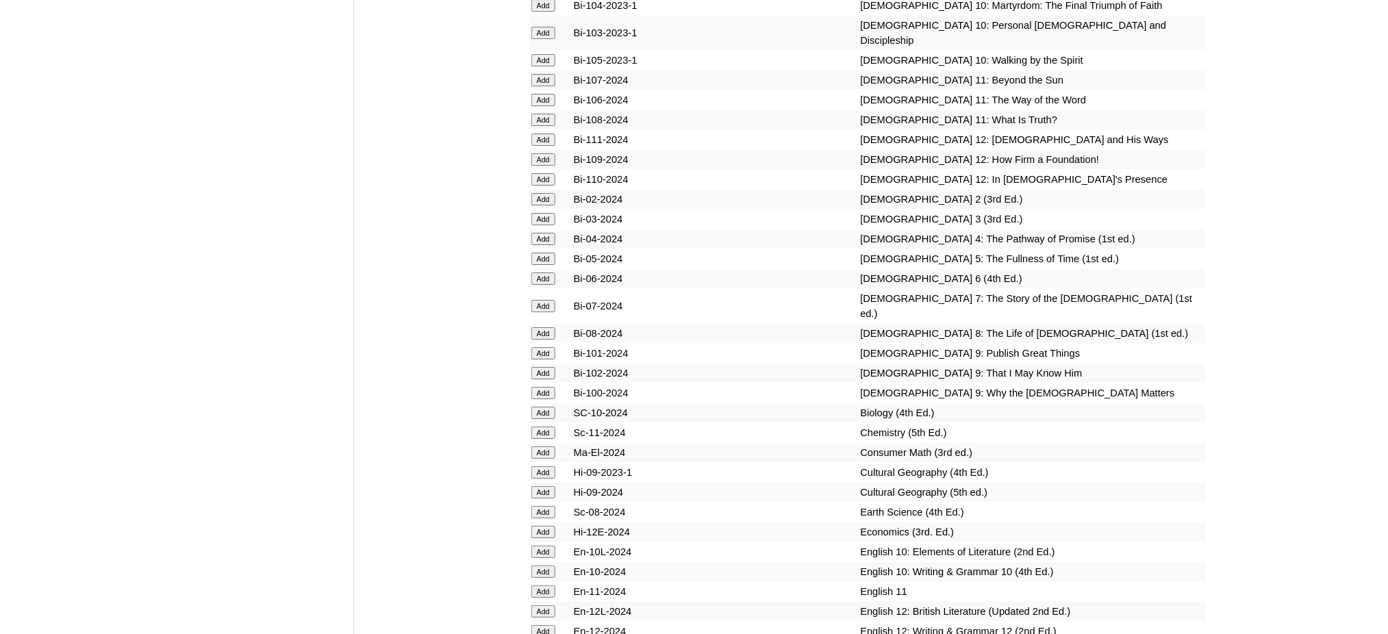
click at [542, 327] on input "Add" at bounding box center [543, 333] width 24 height 12
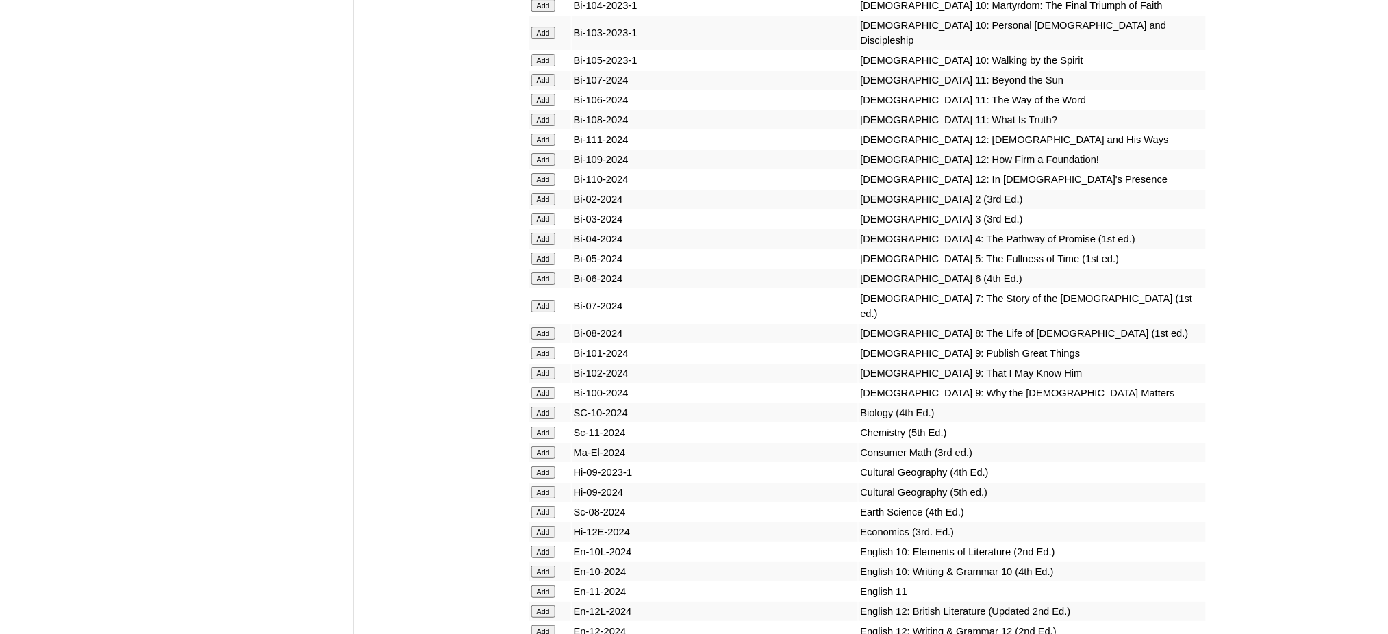
click at [540, 407] on input "Add" at bounding box center [543, 413] width 24 height 12
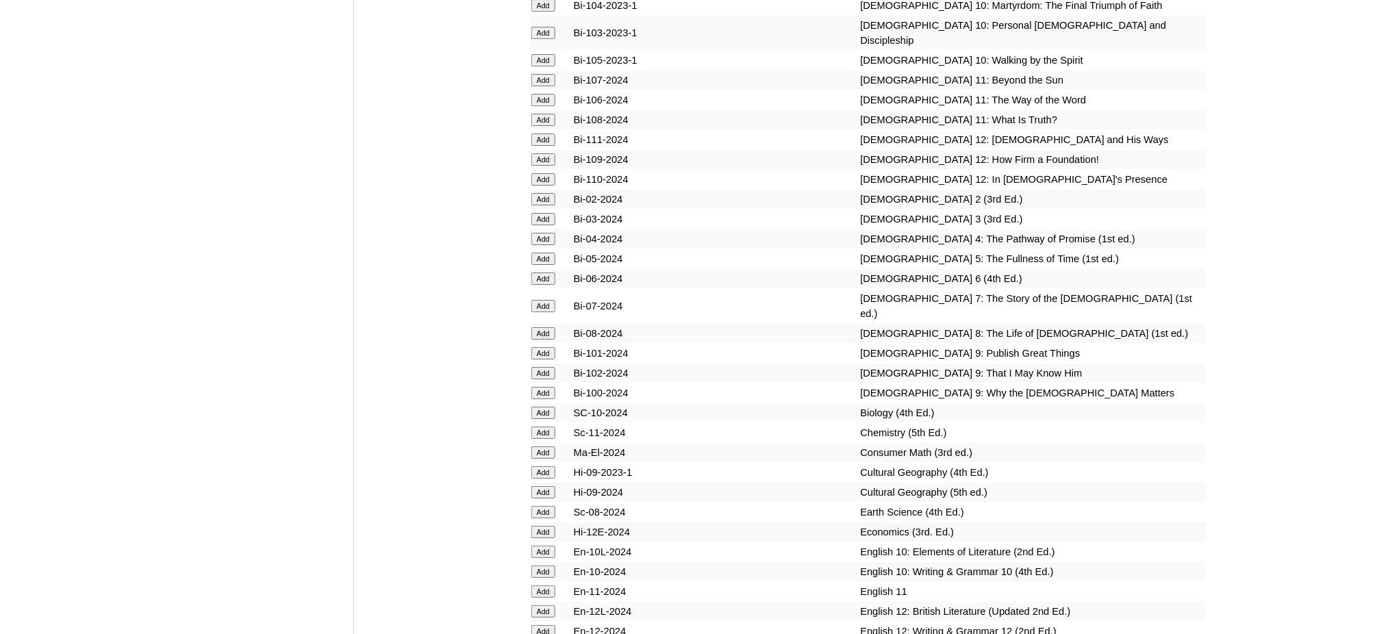
click at [540, 407] on input "Add" at bounding box center [543, 413] width 24 height 12
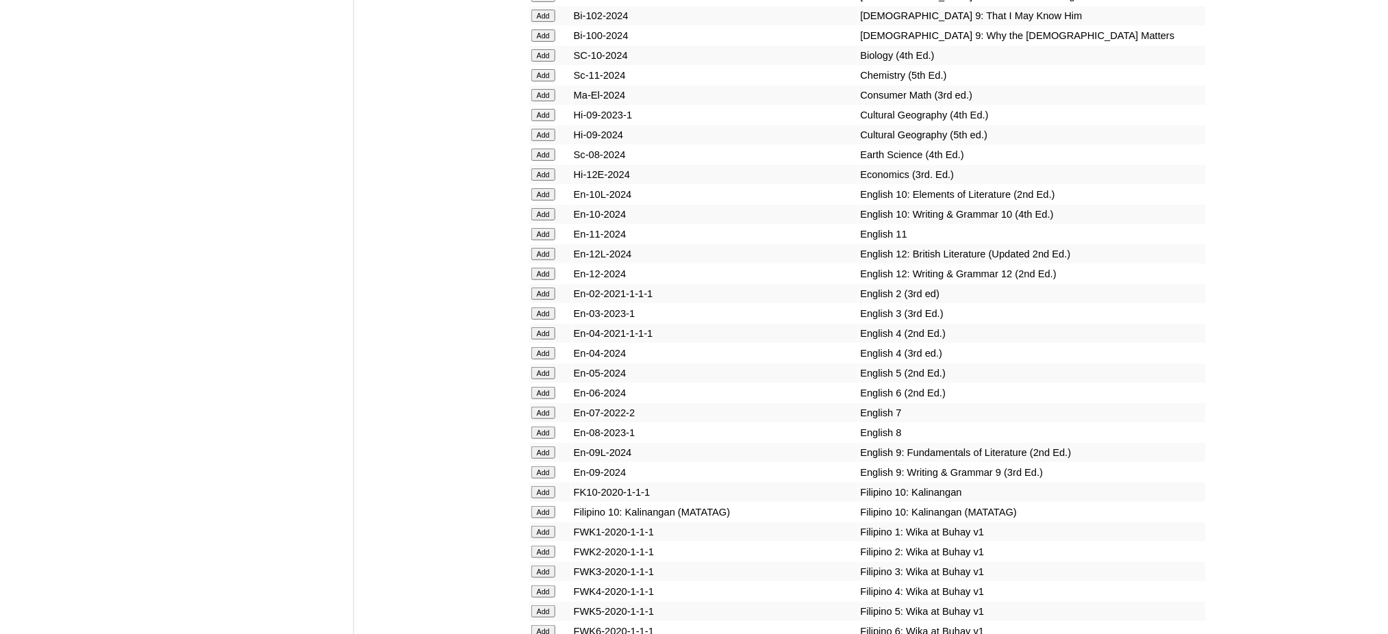
scroll to position [3927, 0]
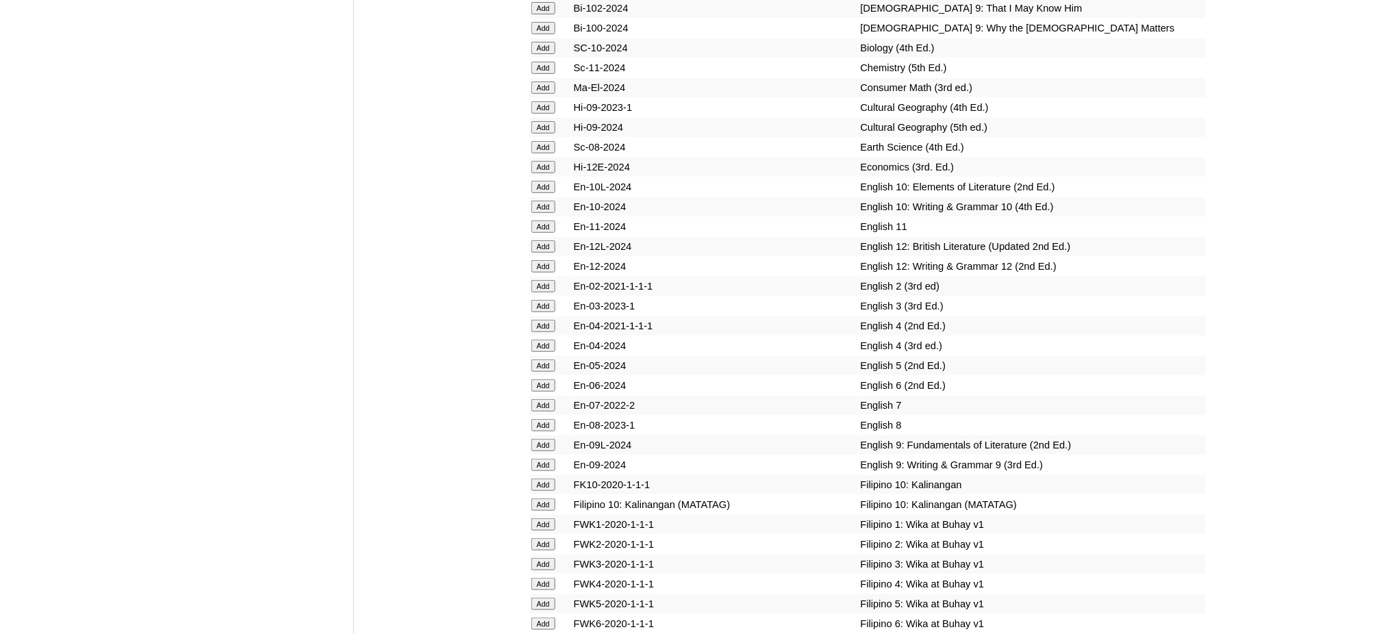
click at [544, 419] on input "Add" at bounding box center [543, 425] width 24 height 12
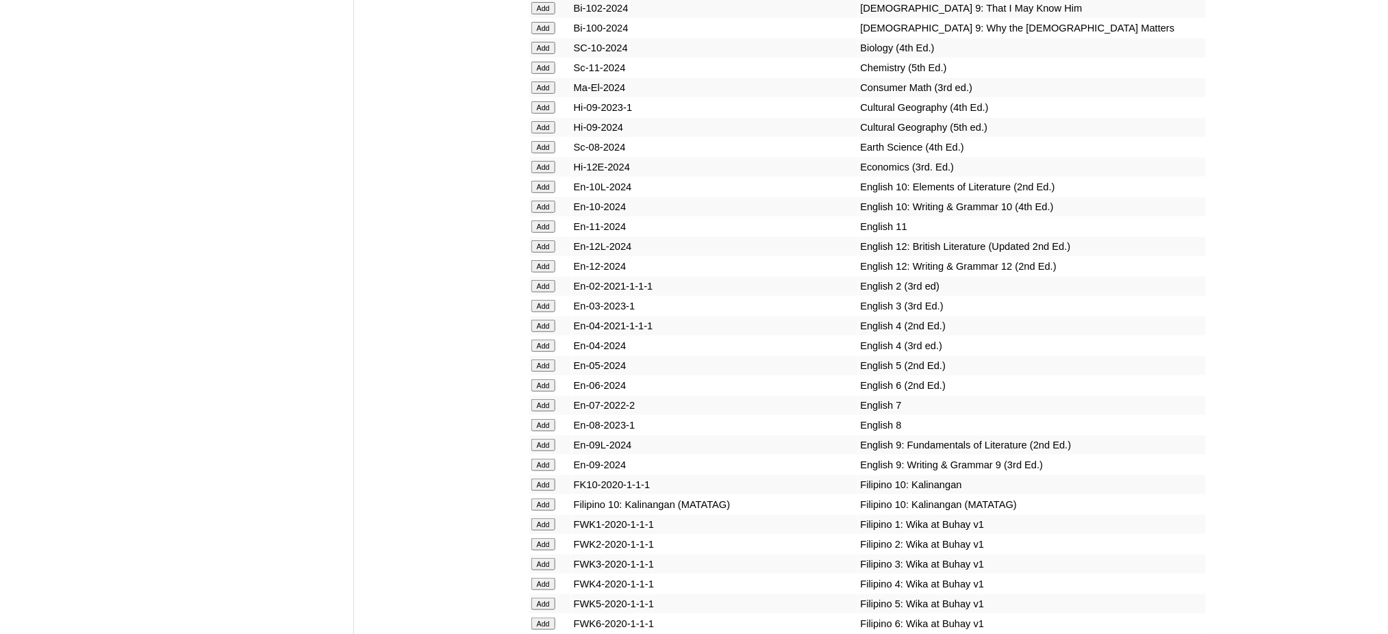
click at [544, 419] on input "Add" at bounding box center [543, 425] width 24 height 12
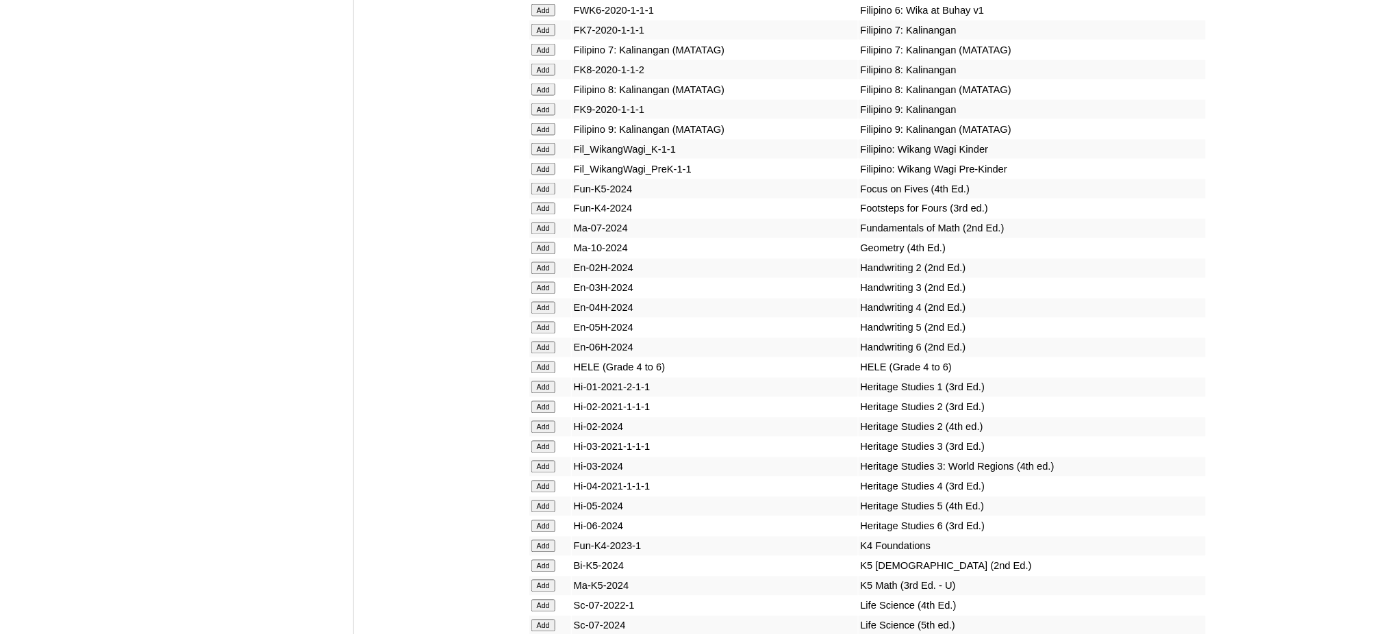
scroll to position [4566, 0]
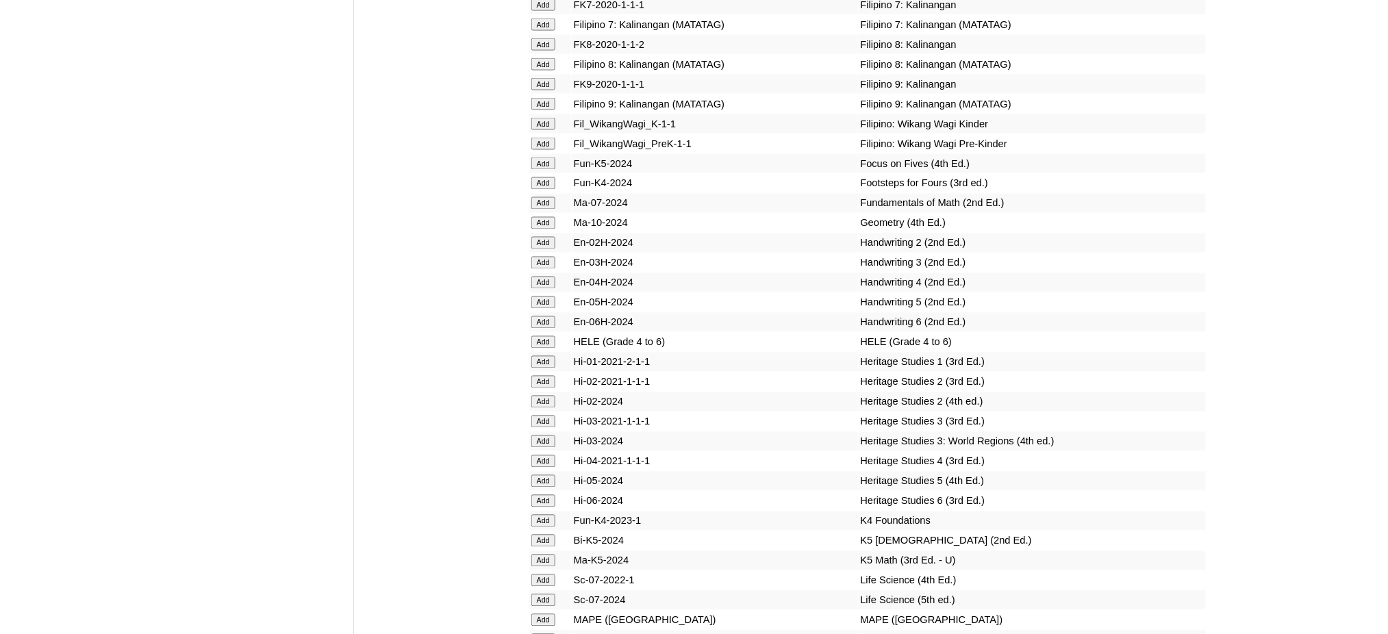
click at [542, 634] on input "Add" at bounding box center [543, 640] width 24 height 12
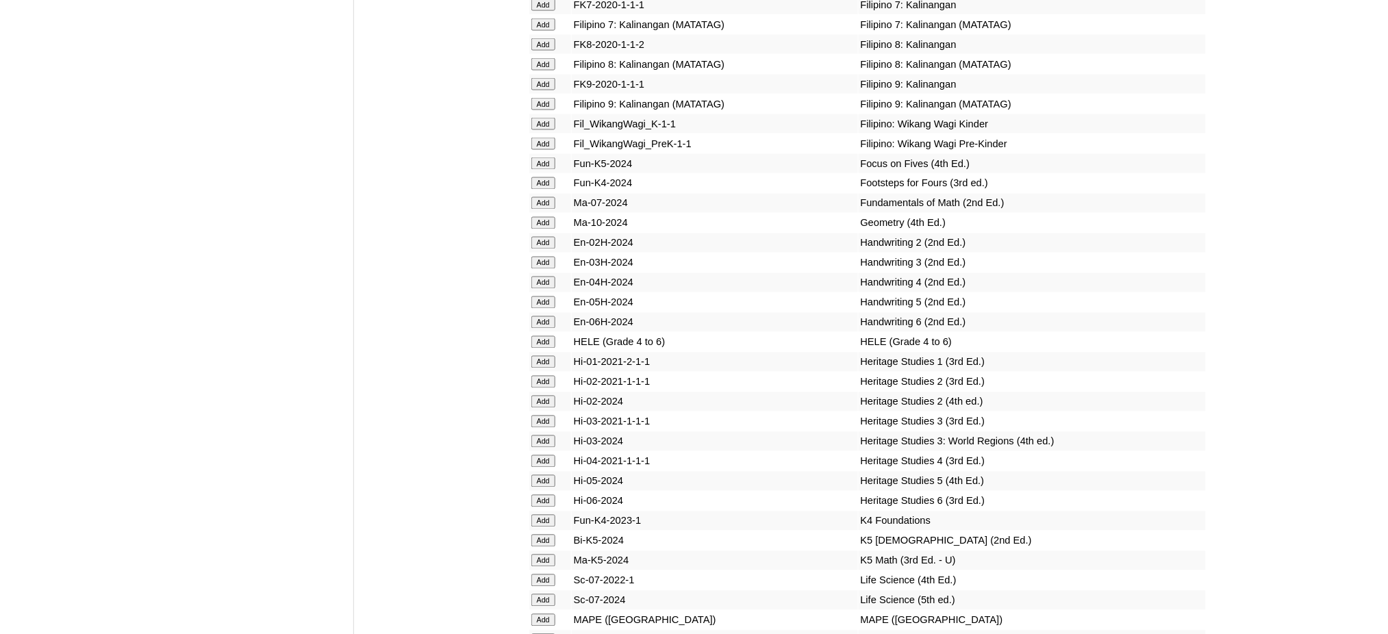
click at [542, 634] on input "Add" at bounding box center [543, 640] width 24 height 12
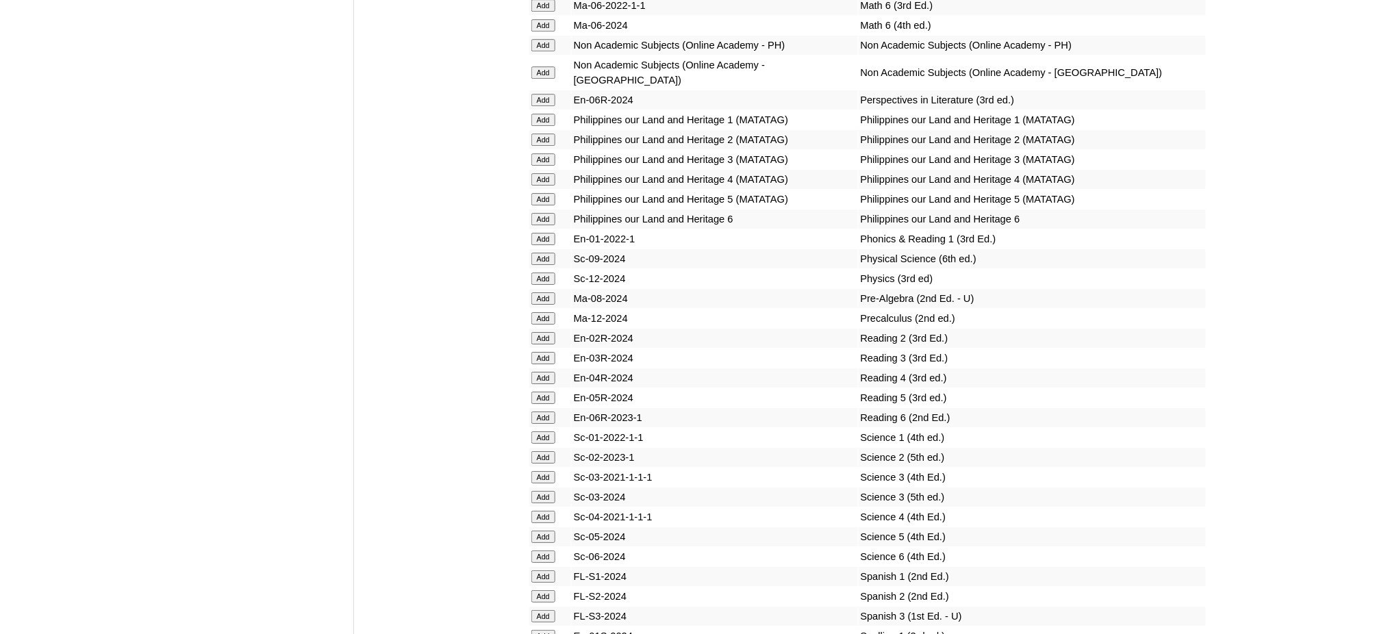
scroll to position [5479, 0]
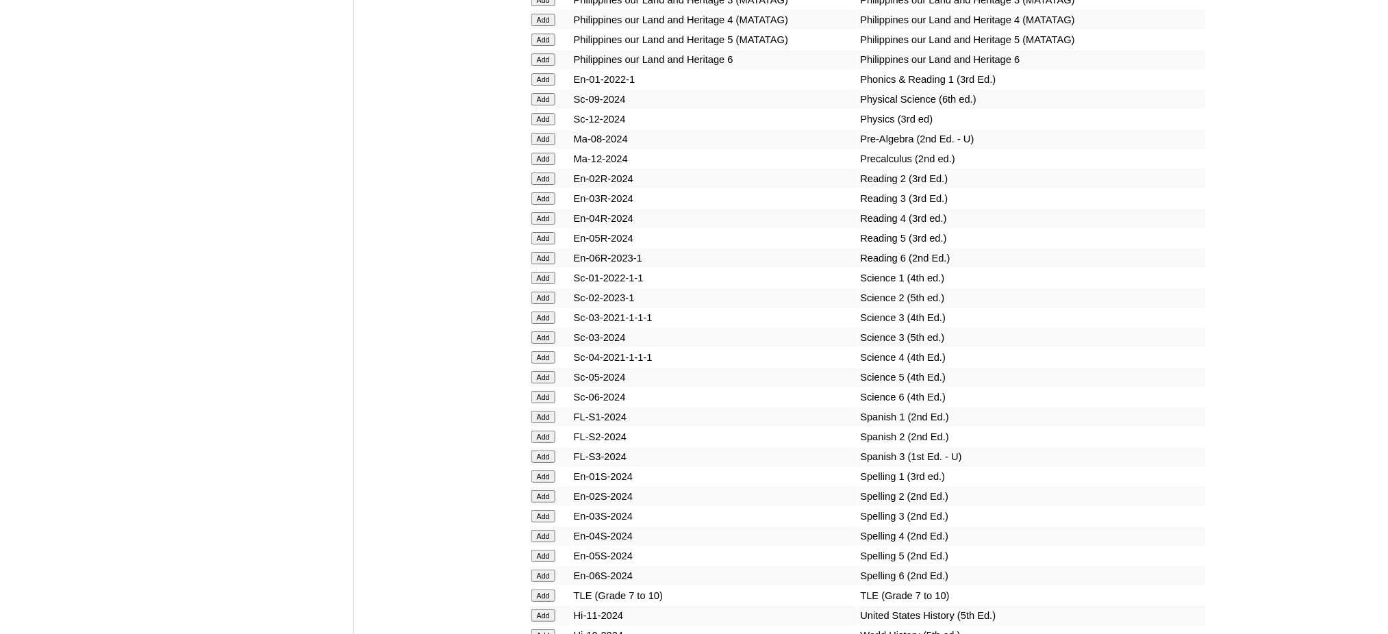
click at [542, 590] on input "Add" at bounding box center [543, 596] width 24 height 12
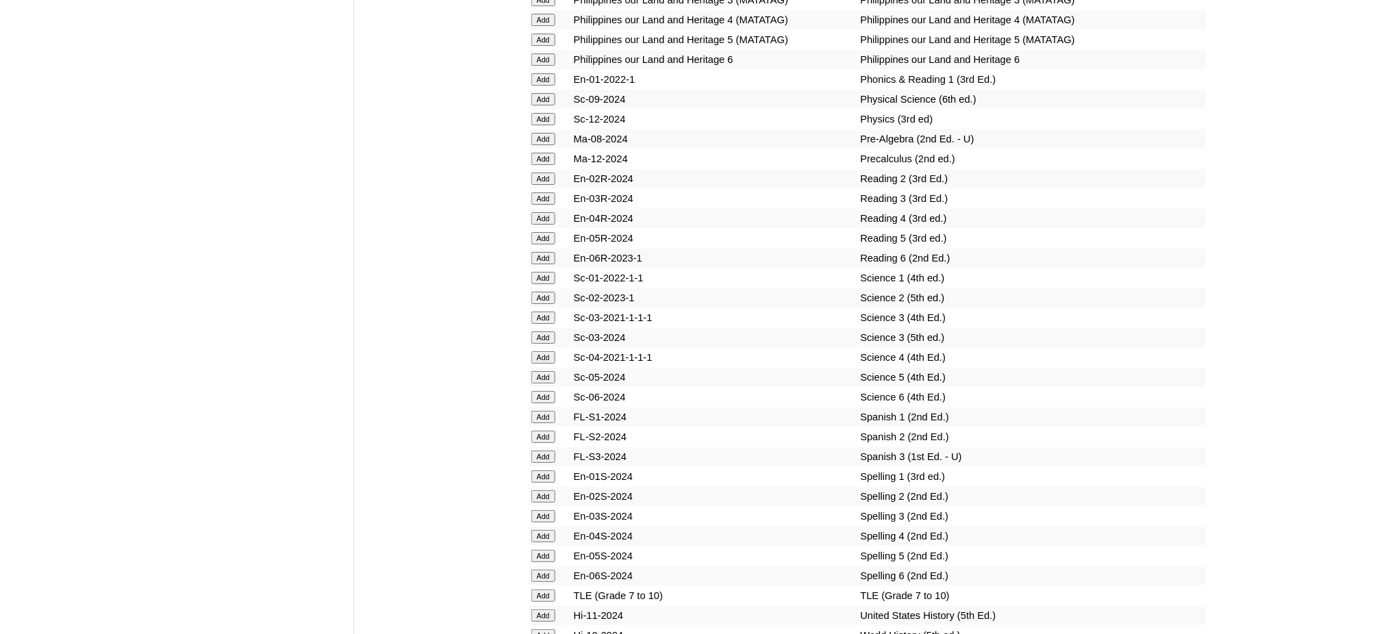
click at [542, 590] on input "Add" at bounding box center [543, 596] width 24 height 12
click at [542, 629] on input "Add" at bounding box center [543, 635] width 24 height 12
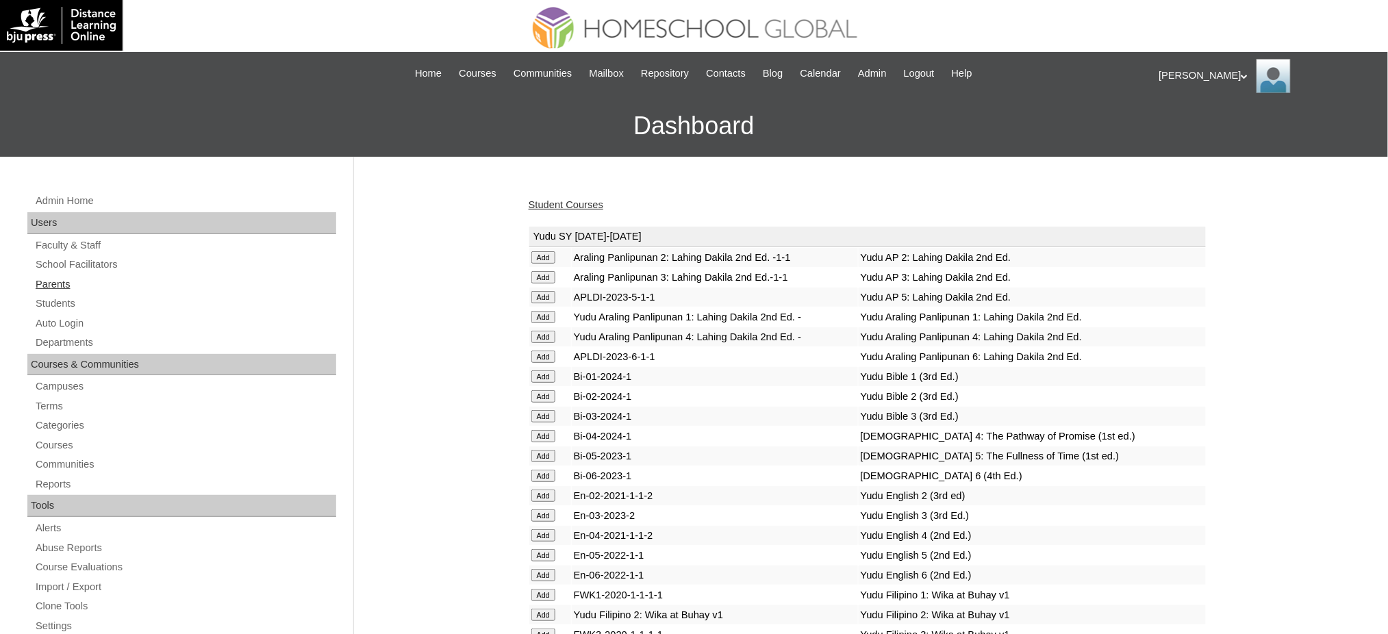
click at [53, 284] on link "Parents" at bounding box center [185, 284] width 302 height 17
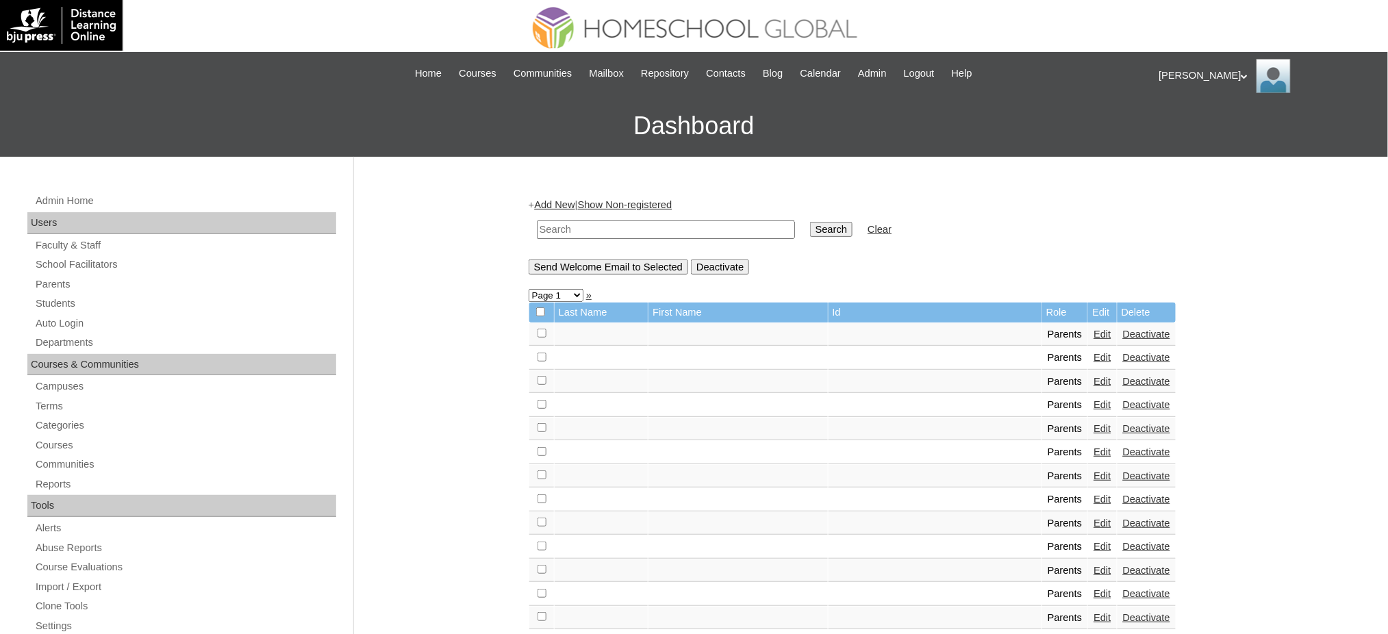
click at [658, 227] on input "text" at bounding box center [666, 230] width 258 height 18
paste input "MHP0163-TECHPH2025"
click at [581, 230] on input "MHP0163-TECHPH2025" at bounding box center [666, 230] width 258 height 18
type input "MHP0164-TECHPH2025"
click at [810, 222] on input "Search" at bounding box center [831, 229] width 42 height 15
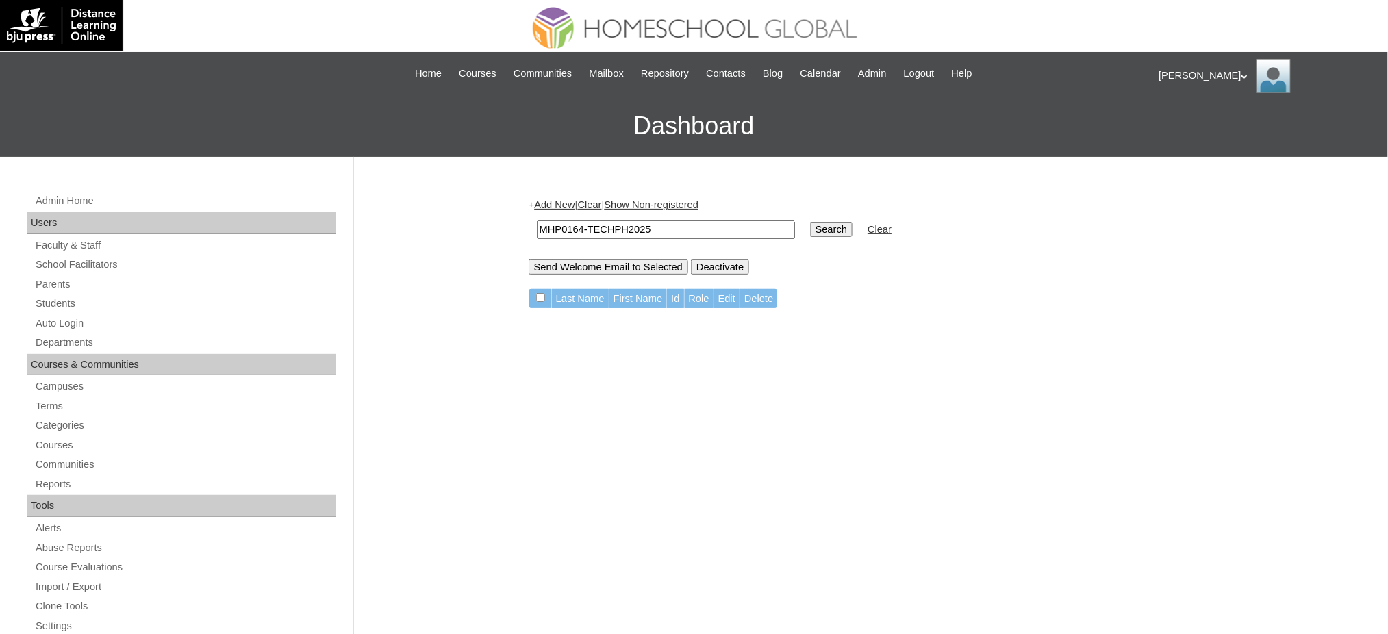
click at [608, 234] on input "MHP0164-TECHPH2025" at bounding box center [666, 230] width 258 height 18
click at [60, 302] on link "Students" at bounding box center [185, 303] width 302 height 17
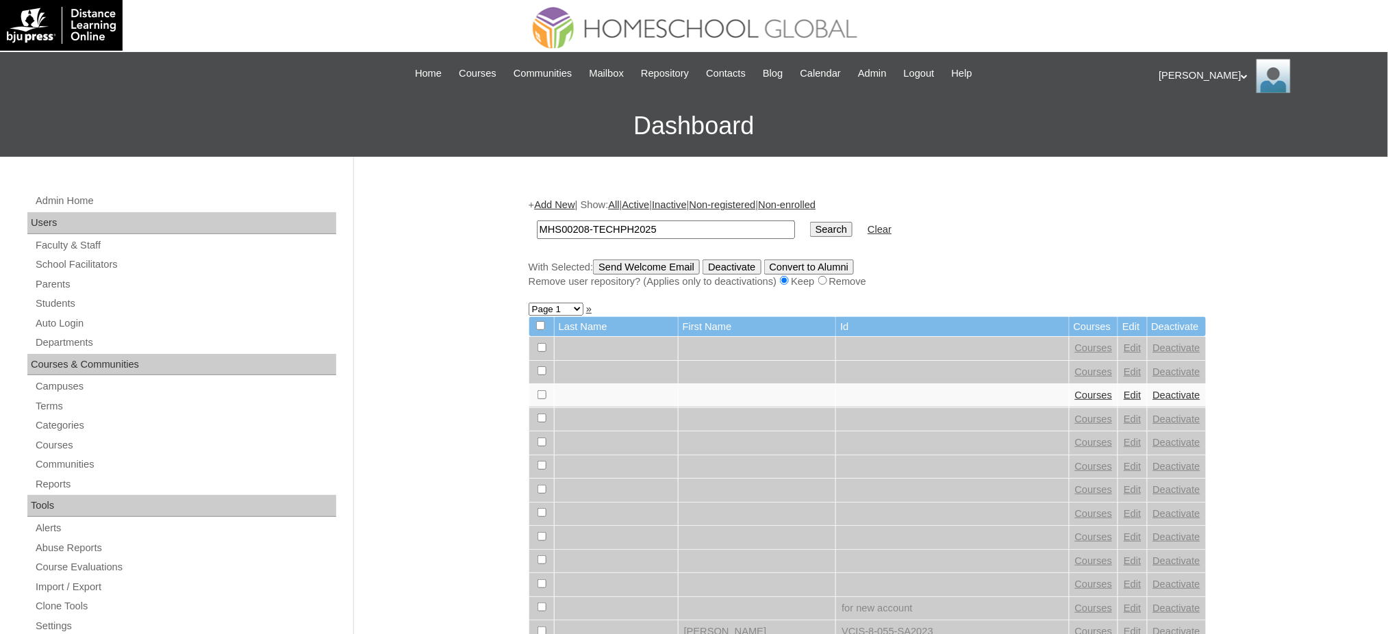
click at [585, 227] on input "MHS00208-TECHPH2025" at bounding box center [666, 230] width 258 height 18
type input "MHS00209-TECHPH2025"
click at [810, 222] on input "Search" at bounding box center [831, 229] width 42 height 15
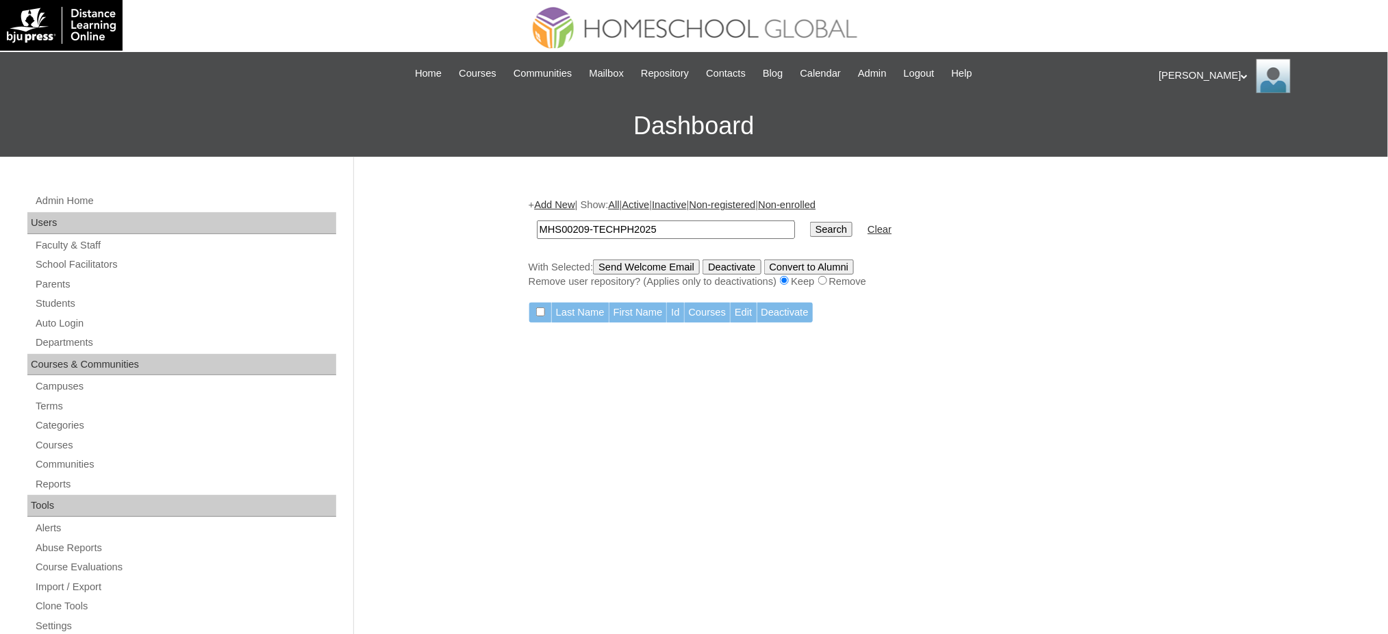
click at [612, 221] on input "MHS00209-TECHPH2025" at bounding box center [666, 230] width 258 height 18
click at [73, 322] on link "Auto Login" at bounding box center [185, 323] width 302 height 17
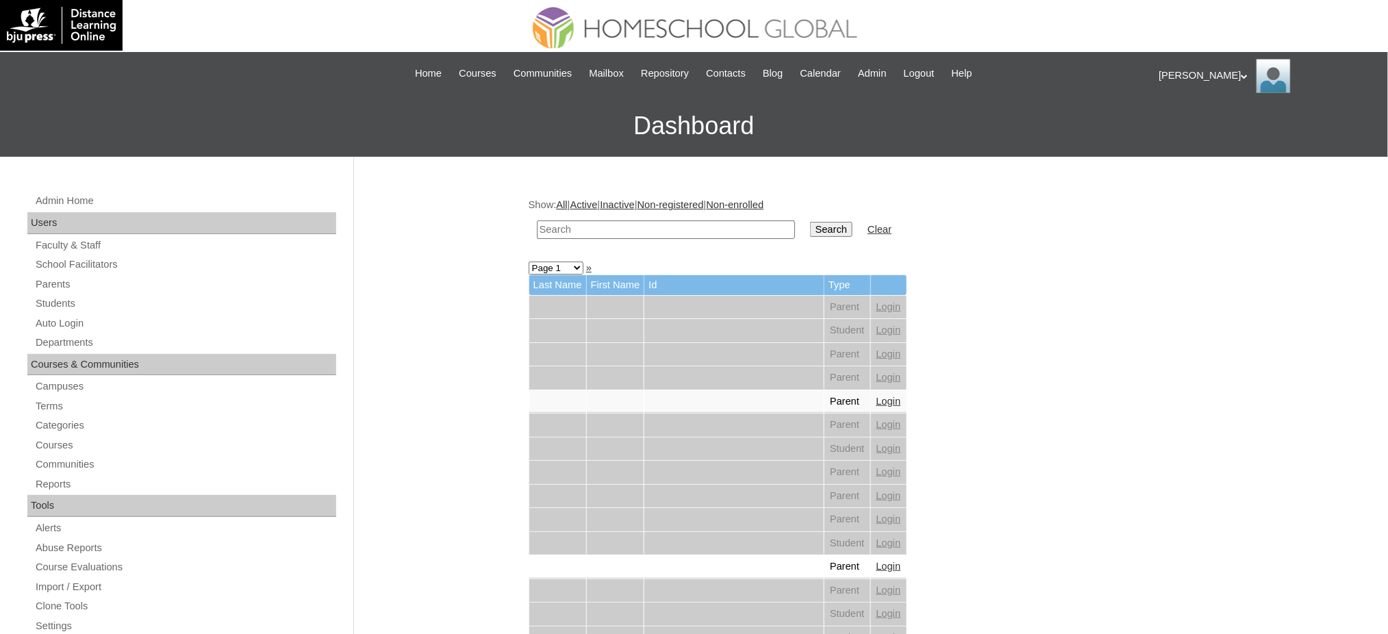
drag, startPoint x: 688, startPoint y: 223, endPoint x: 708, endPoint y: 224, distance: 19.9
click at [688, 223] on input "text" at bounding box center [666, 230] width 258 height 18
paste input "[PERSON_NAME]"
type input "[PERSON_NAME]"
click at [810, 229] on input "Search" at bounding box center [831, 229] width 42 height 15
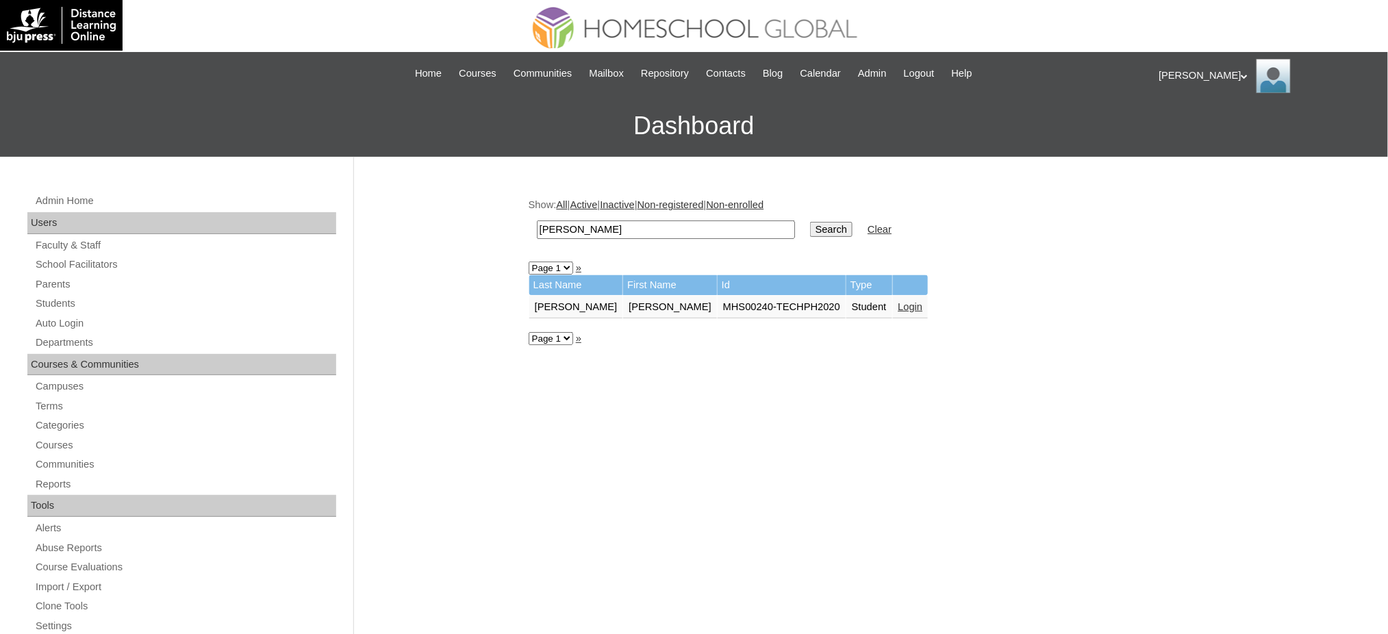
click at [899, 303] on link "Login" at bounding box center [911, 306] width 25 height 11
